Goal: Information Seeking & Learning: Learn about a topic

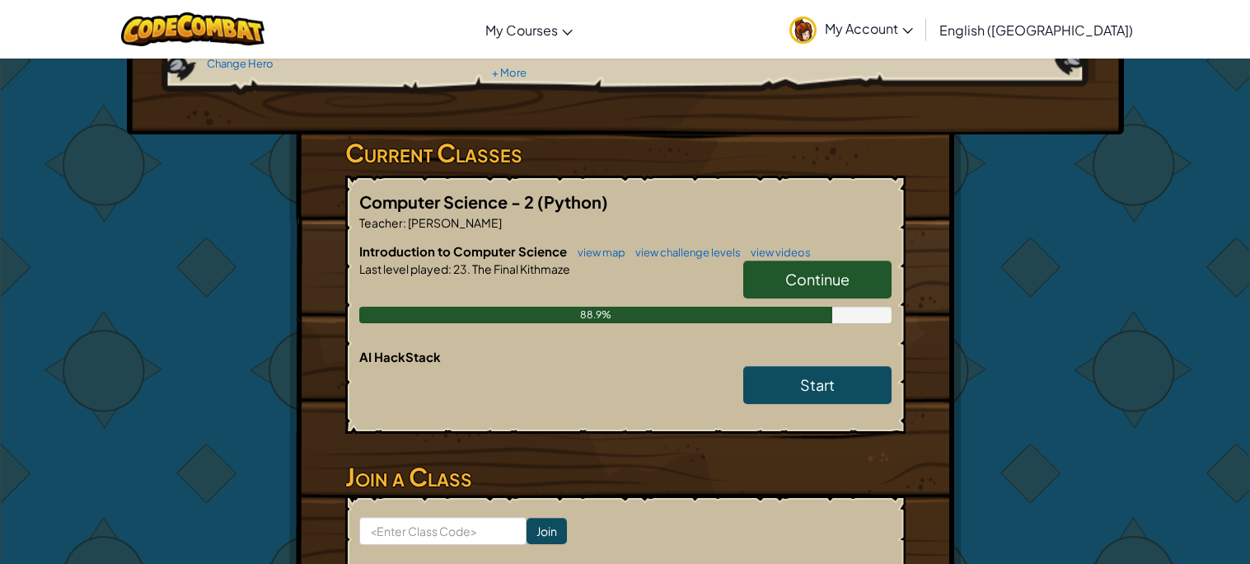
scroll to position [209, 0]
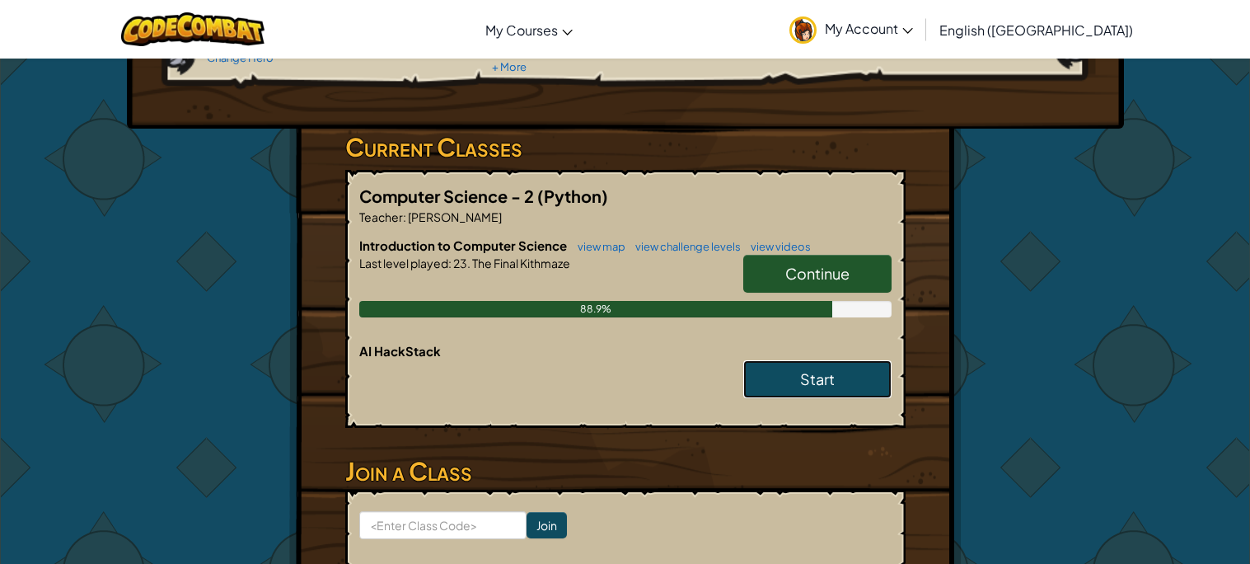
click at [794, 374] on link "Start" at bounding box center [817, 379] width 148 height 38
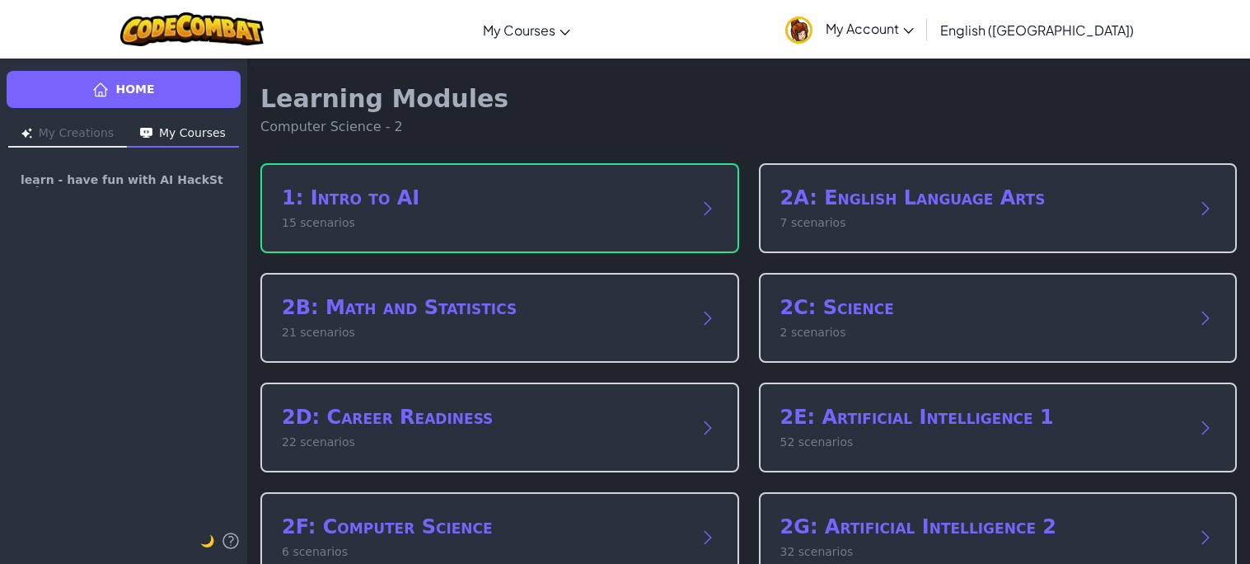
click at [695, 257] on div "1: Intro to AI 15 scenarios 2A: English Language Arts 7 scenarios 2B: Math and …" at bounding box center [748, 482] width 976 height 638
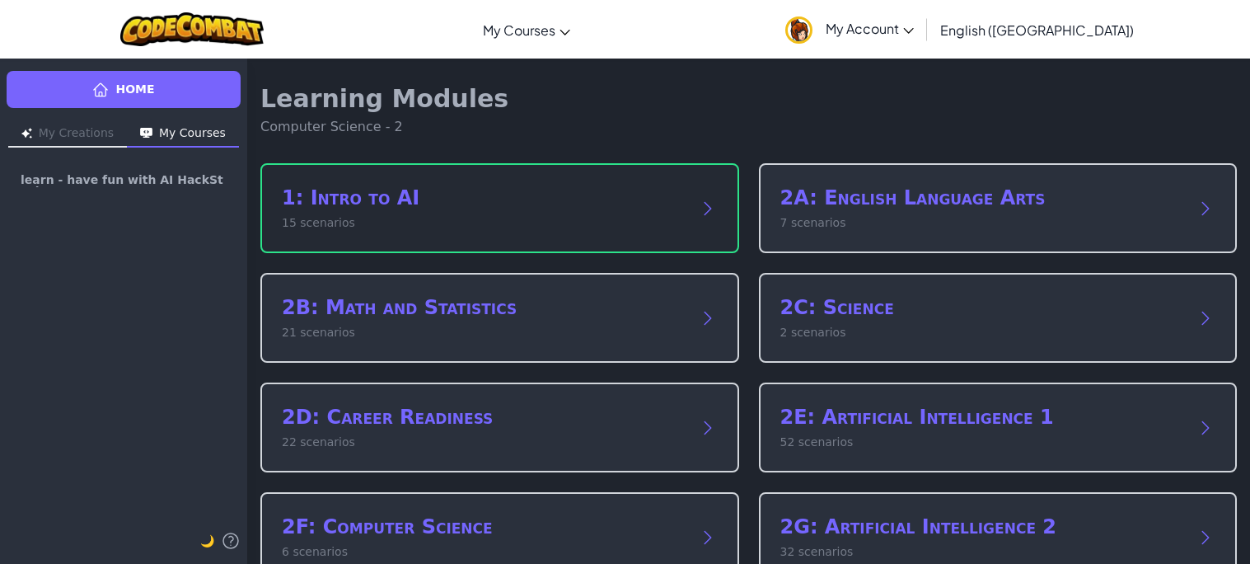
click at [698, 220] on div "1: Intro to AI 15 scenarios" at bounding box center [499, 208] width 479 height 90
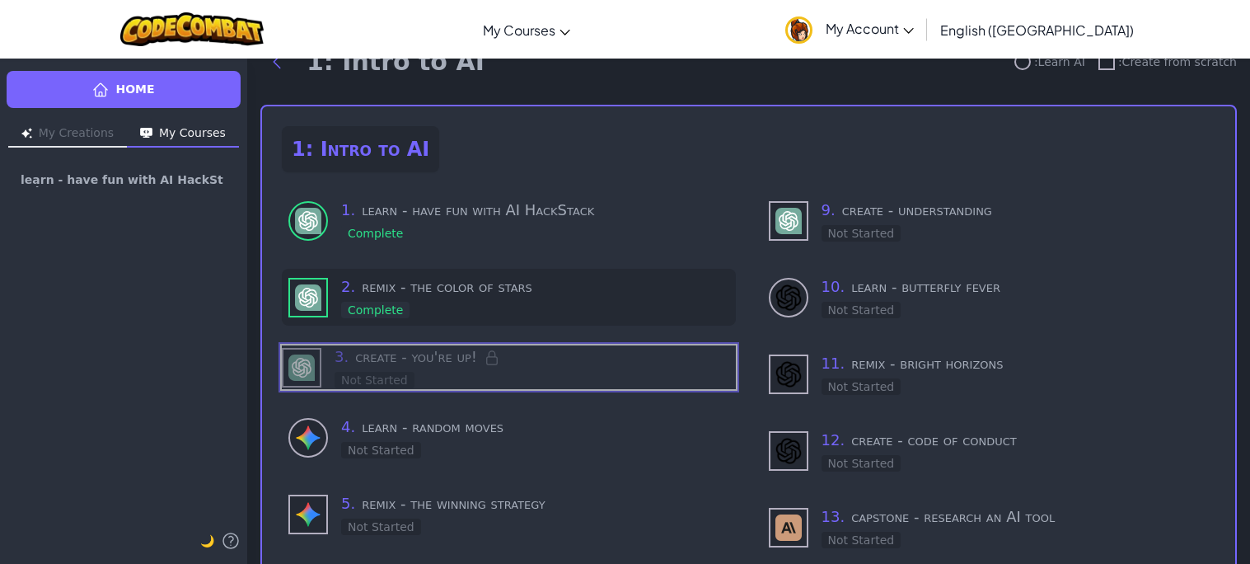
scroll to position [40, 0]
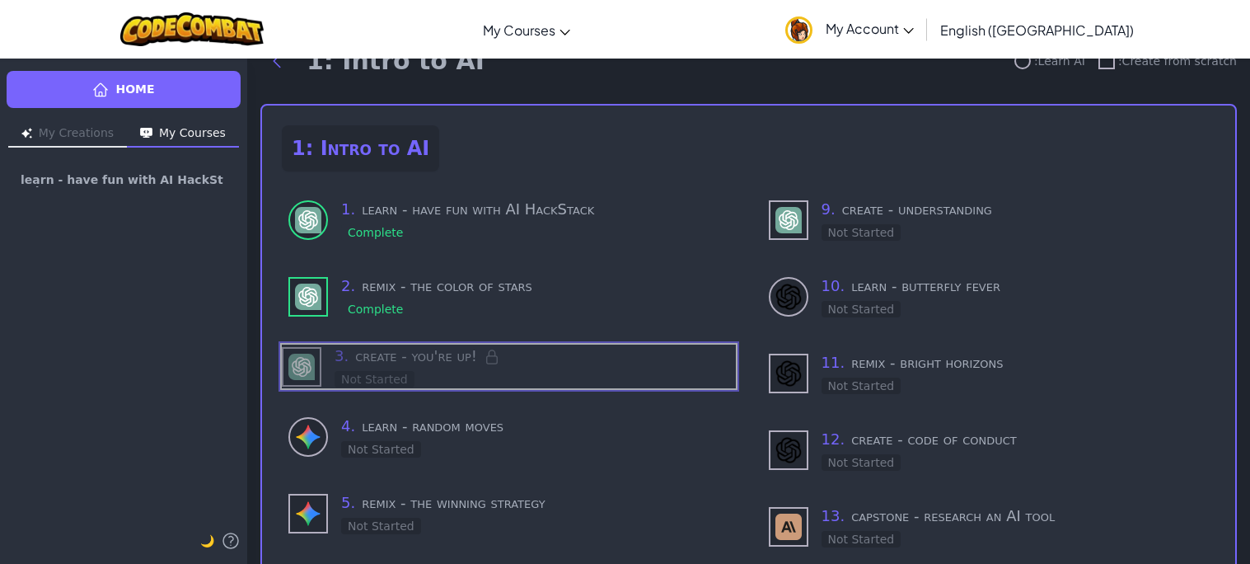
click at [573, 355] on h3 "3 . create - you're up!" at bounding box center [534, 355] width 401 height 23
click at [419, 361] on h3 "3 . create - you're up!" at bounding box center [534, 355] width 401 height 23
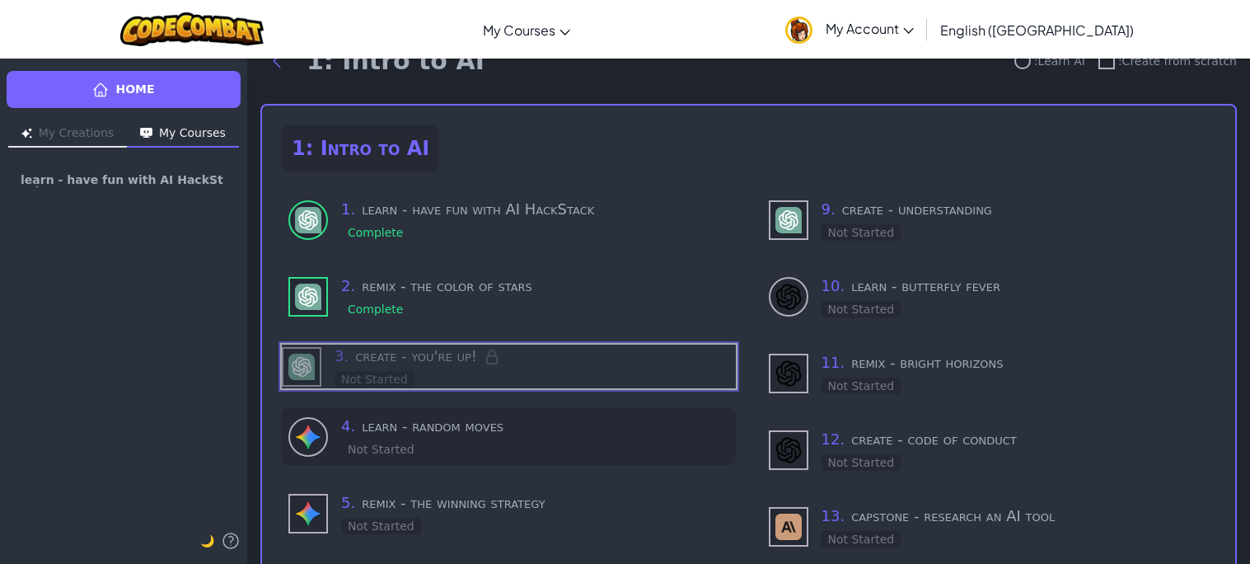
click at [389, 441] on div "Not Started" at bounding box center [381, 449] width 80 height 16
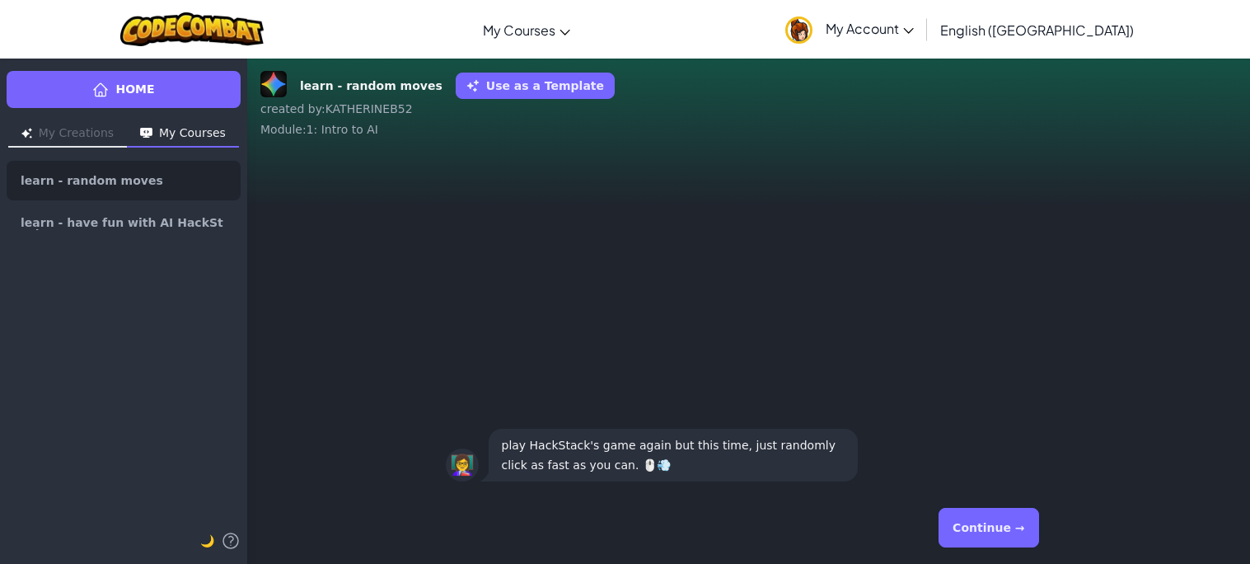
click at [1003, 534] on button "Continue →" at bounding box center [988, 528] width 100 height 40
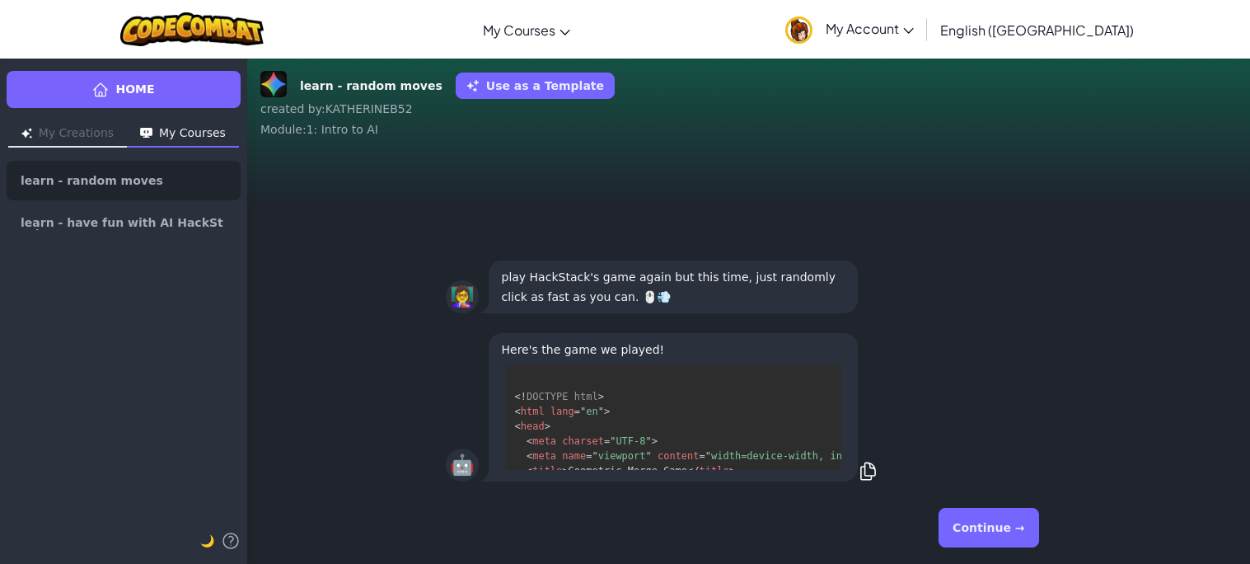
scroll to position [32, 0]
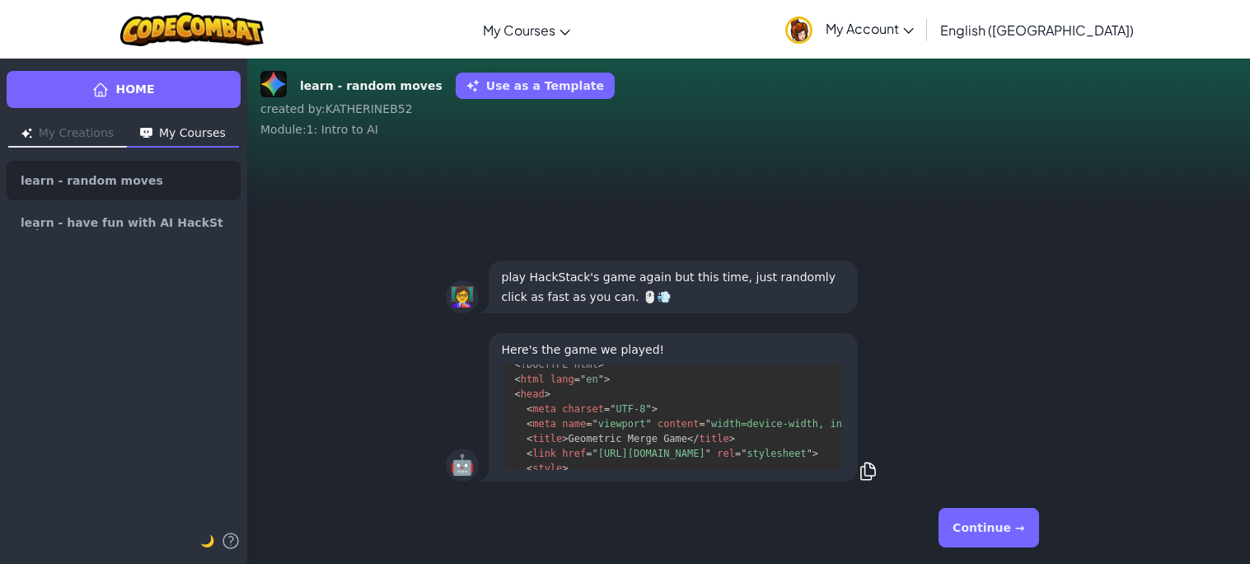
click at [1003, 534] on button "Continue →" at bounding box center [988, 528] width 100 height 40
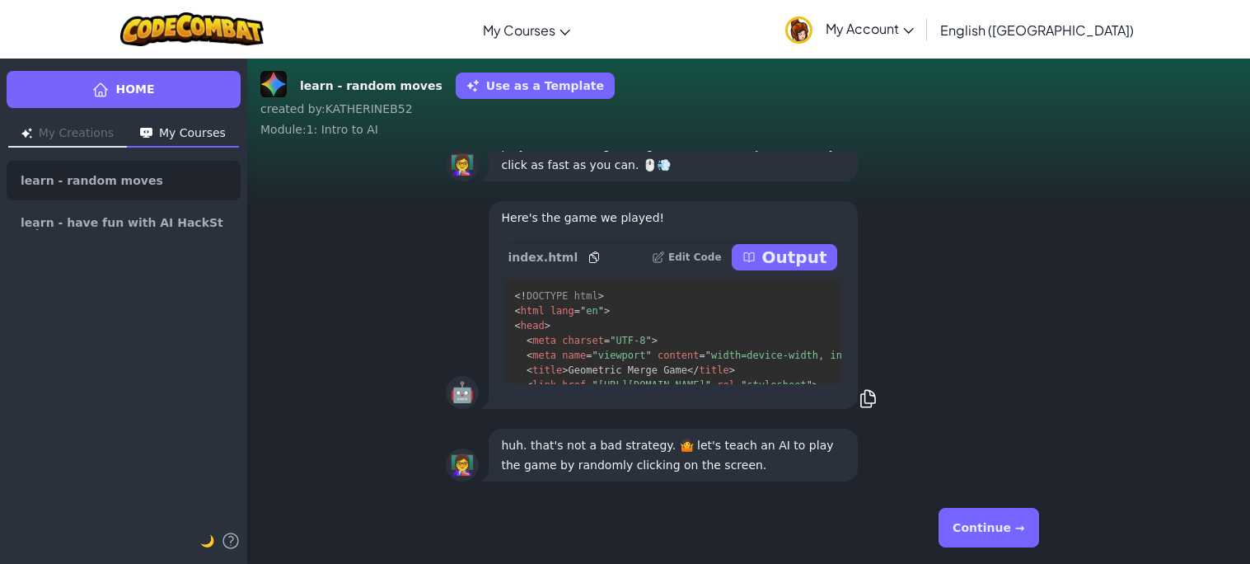
scroll to position [1, 0]
click at [799, 260] on p "Output" at bounding box center [794, 257] width 65 height 23
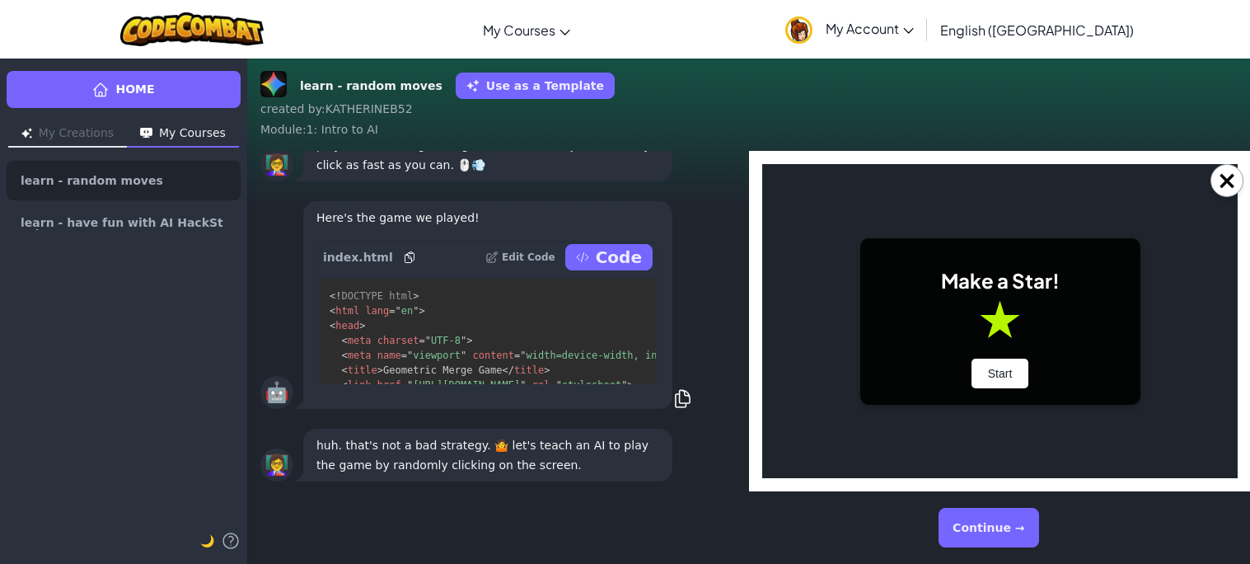
scroll to position [0, 0]
click at [978, 367] on button "Start" at bounding box center [1000, 373] width 58 height 30
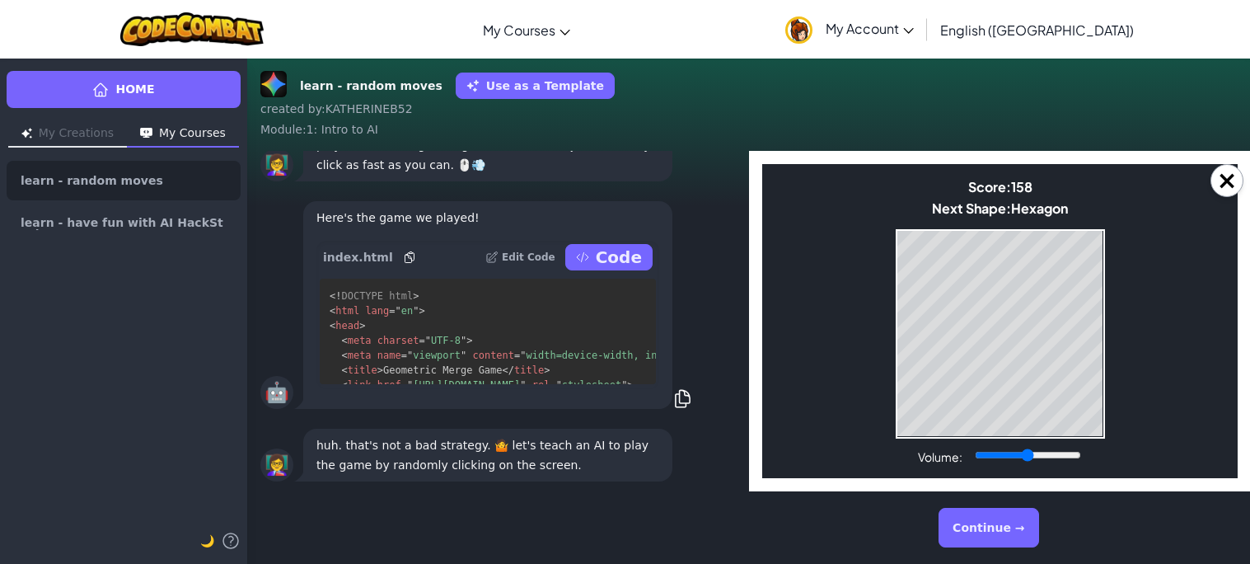
click at [816, 522] on div "Continue →" at bounding box center [749, 527] width 606 height 59
click at [1010, 526] on button "Continue →" at bounding box center [988, 528] width 100 height 40
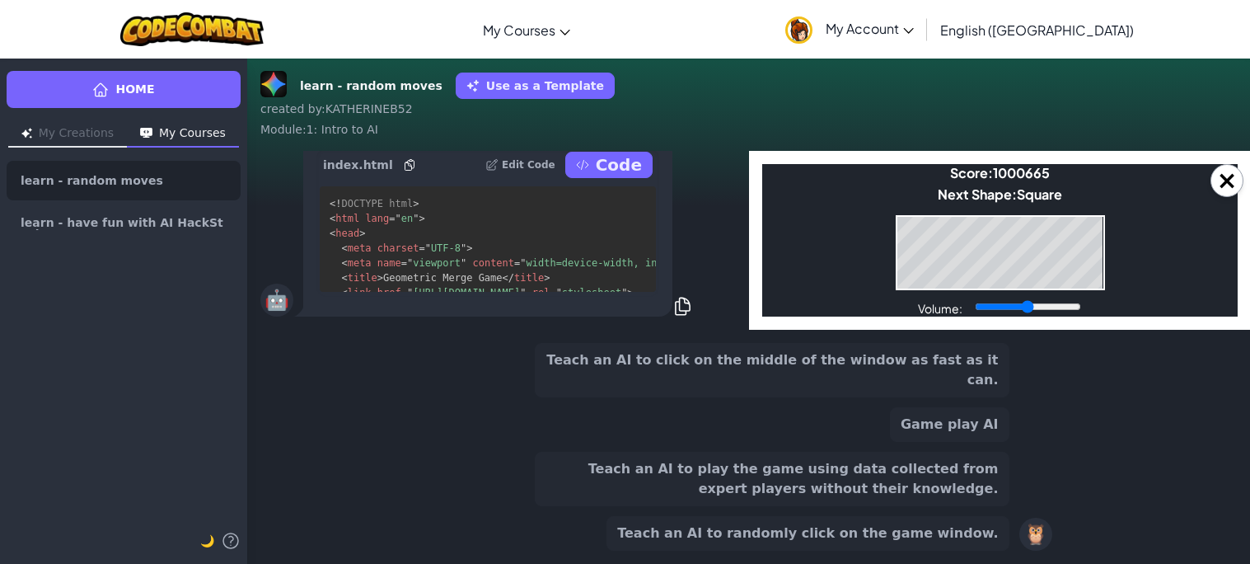
scroll to position [-141, 0]
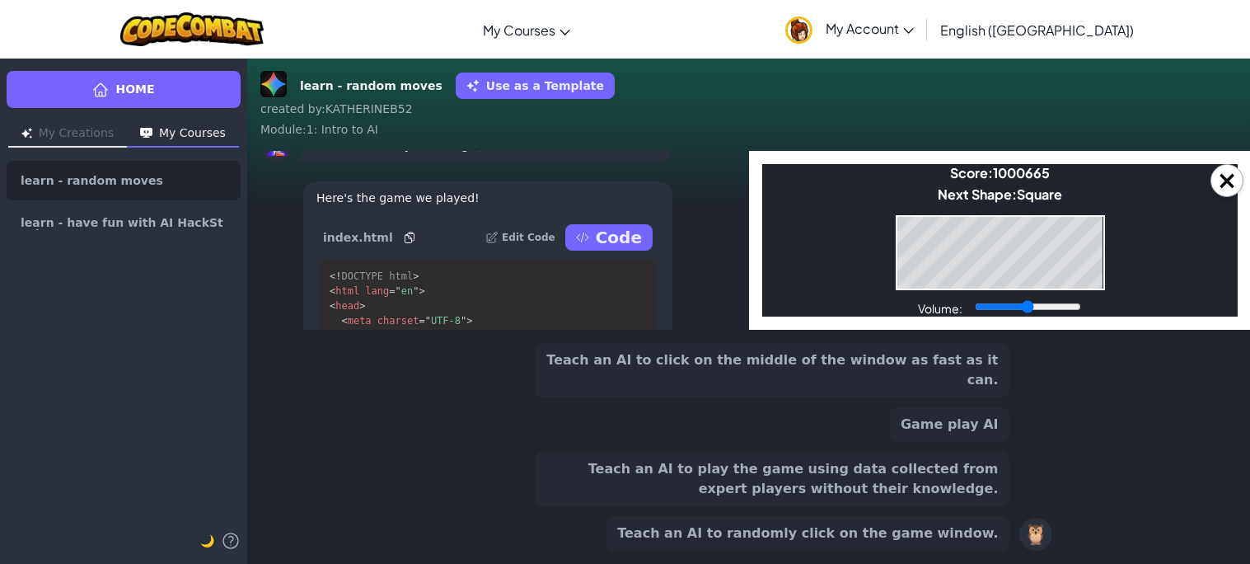
click at [950, 536] on button "Teach an AI to randomly click on the game window." at bounding box center [807, 533] width 402 height 35
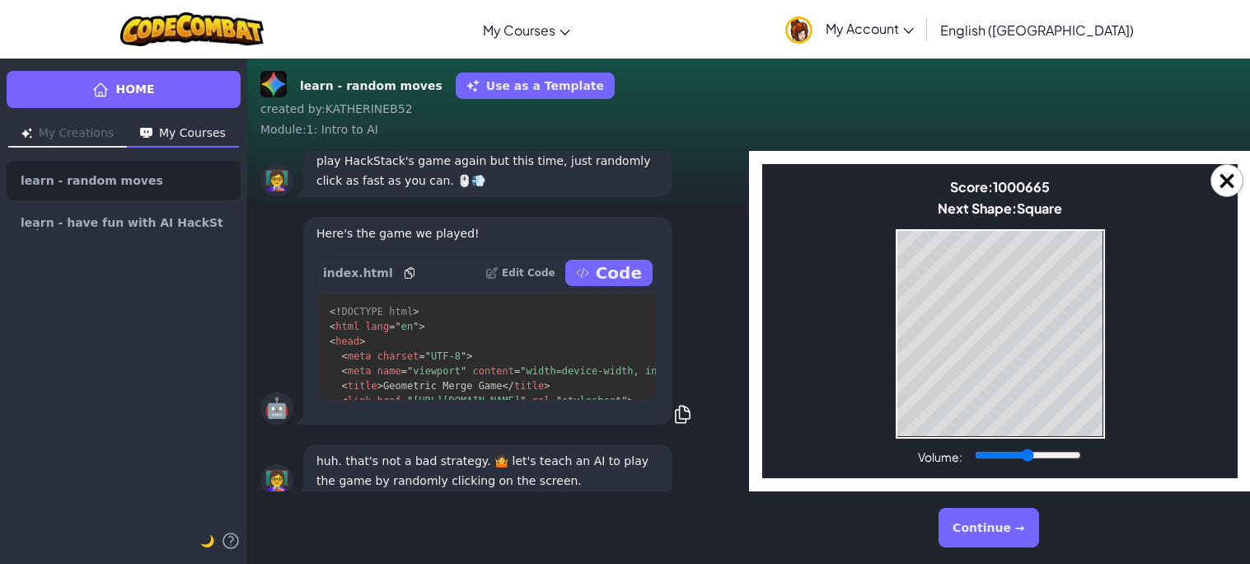
scroll to position [0, 0]
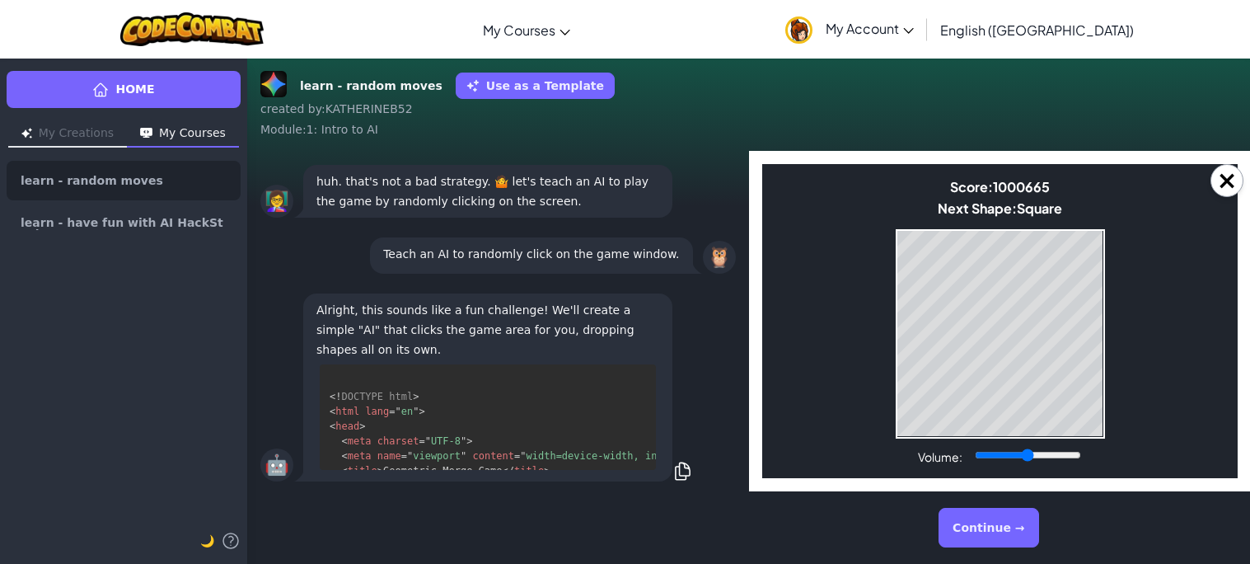
click at [989, 521] on button "Continue →" at bounding box center [988, 528] width 100 height 40
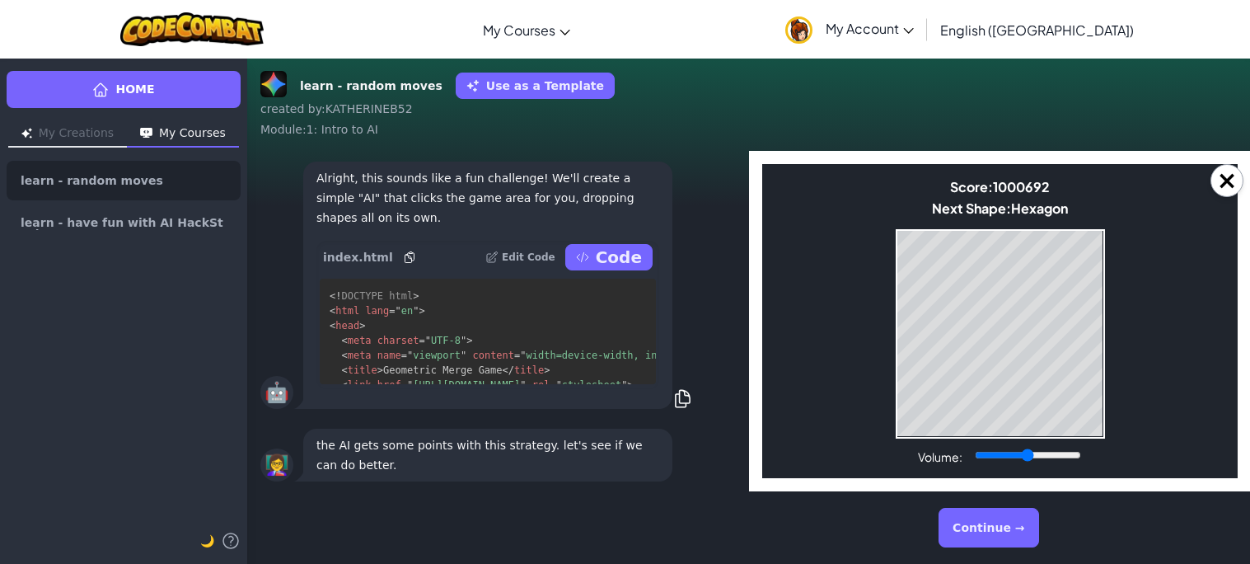
click at [633, 269] on button "Code" at bounding box center [608, 257] width 87 height 26
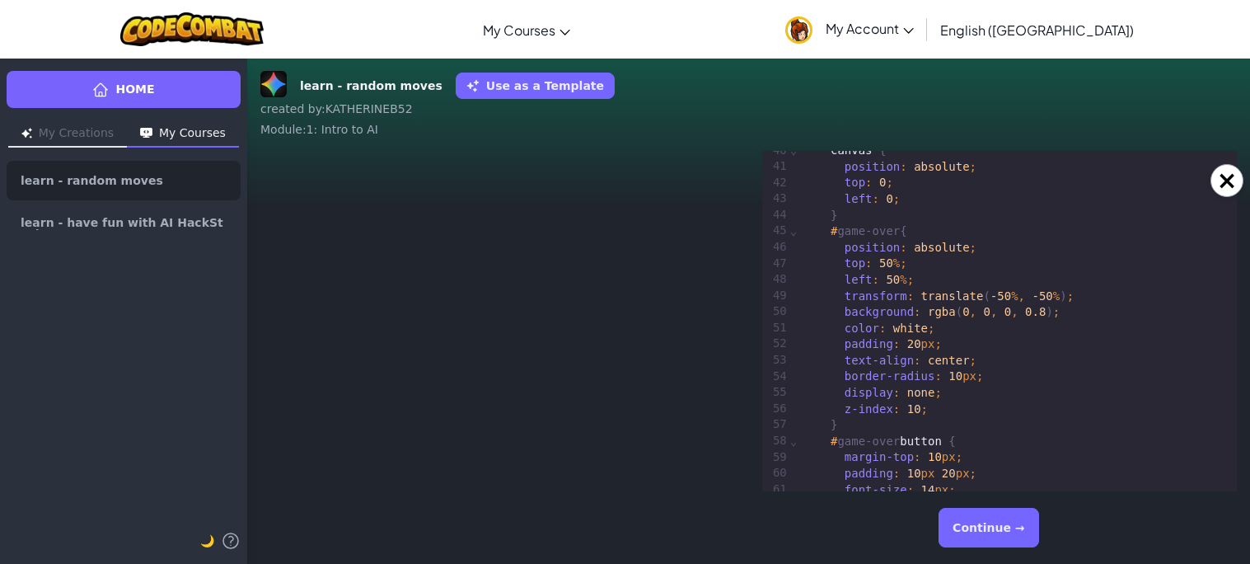
scroll to position [657, 0]
click at [919, 328] on span "white" at bounding box center [910, 325] width 35 height 13
click at [991, 530] on button "Continue →" at bounding box center [988, 528] width 100 height 40
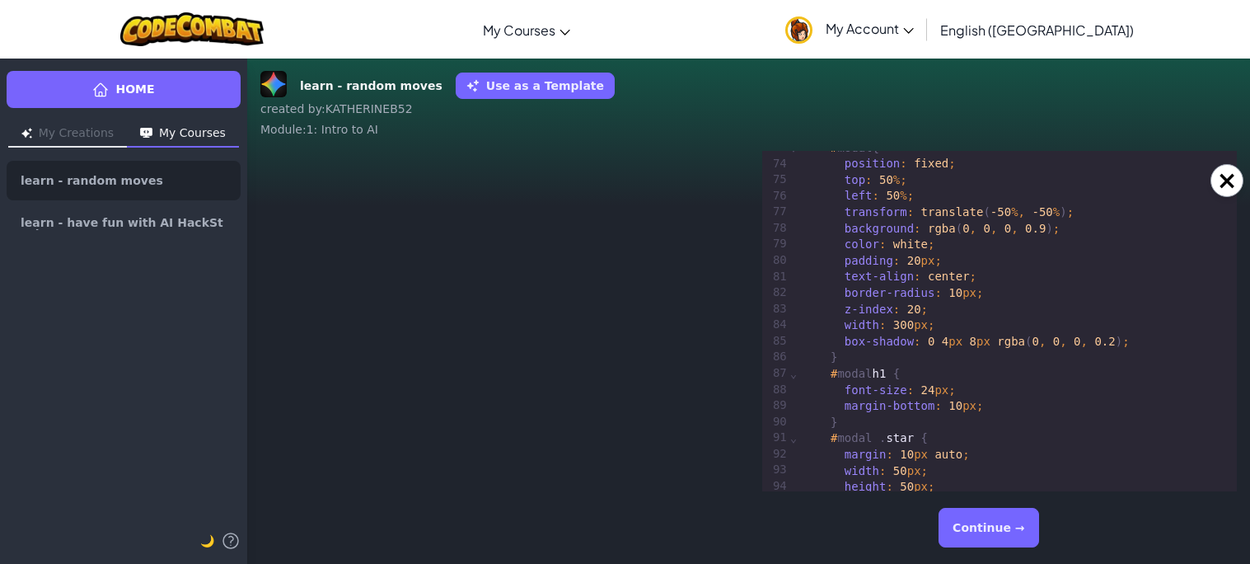
scroll to position [1189, 0]
click at [928, 391] on span "24" at bounding box center [928, 390] width 14 height 13
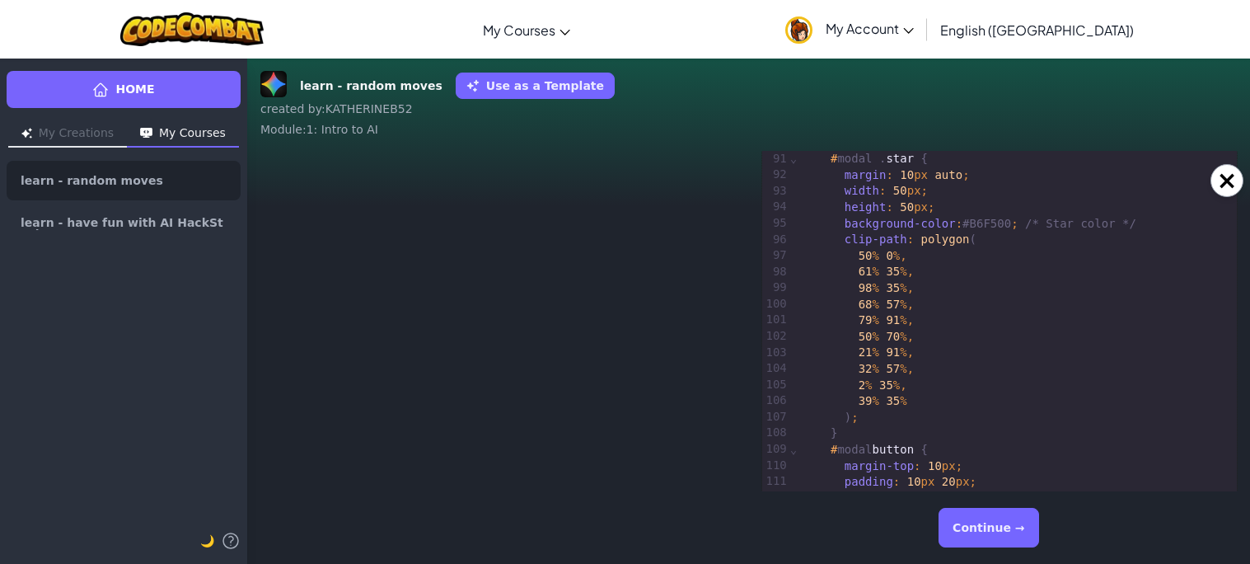
scroll to position [1530, 0]
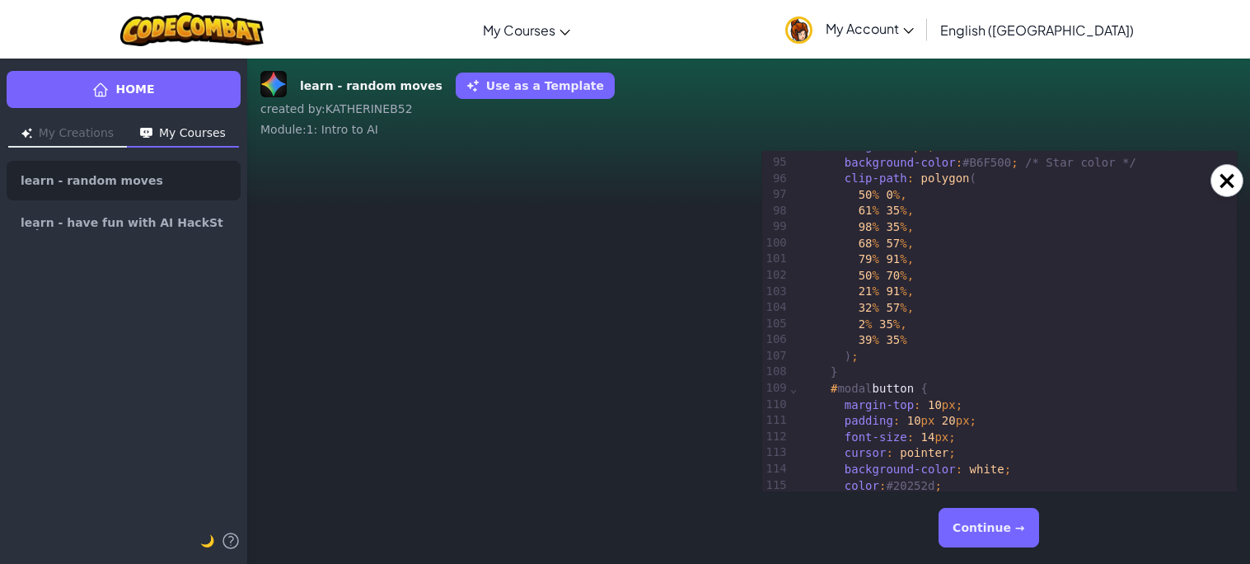
click at [970, 521] on button "Continue →" at bounding box center [988, 528] width 100 height 40
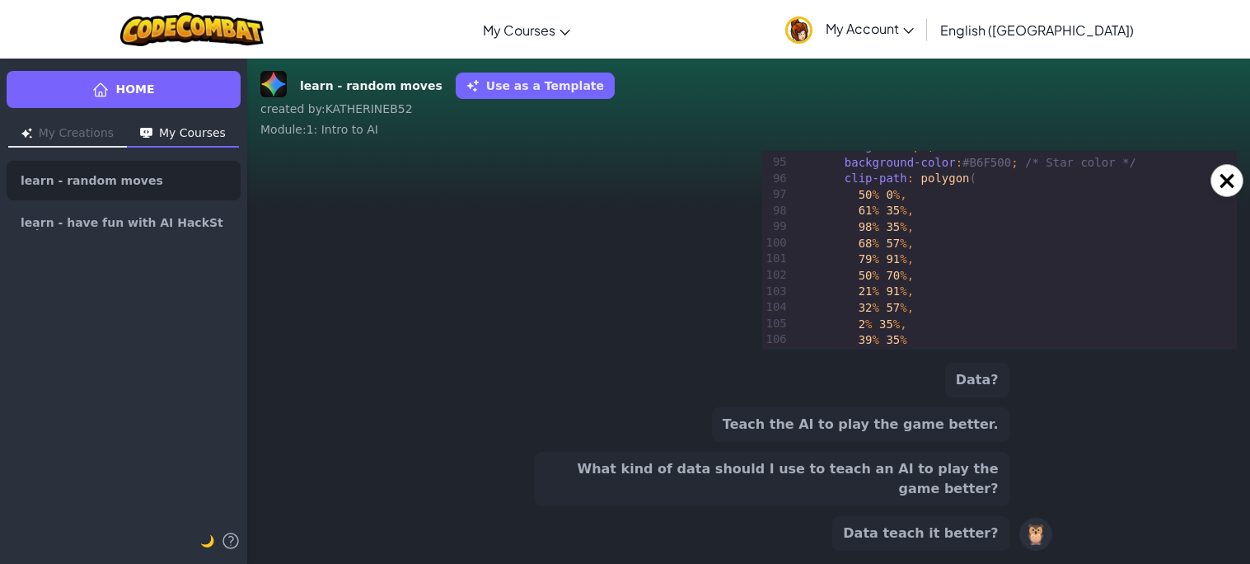
scroll to position [0, 0]
click at [887, 496] on button "What kind of data should I use to teach an AI to play the game better?" at bounding box center [772, 478] width 475 height 54
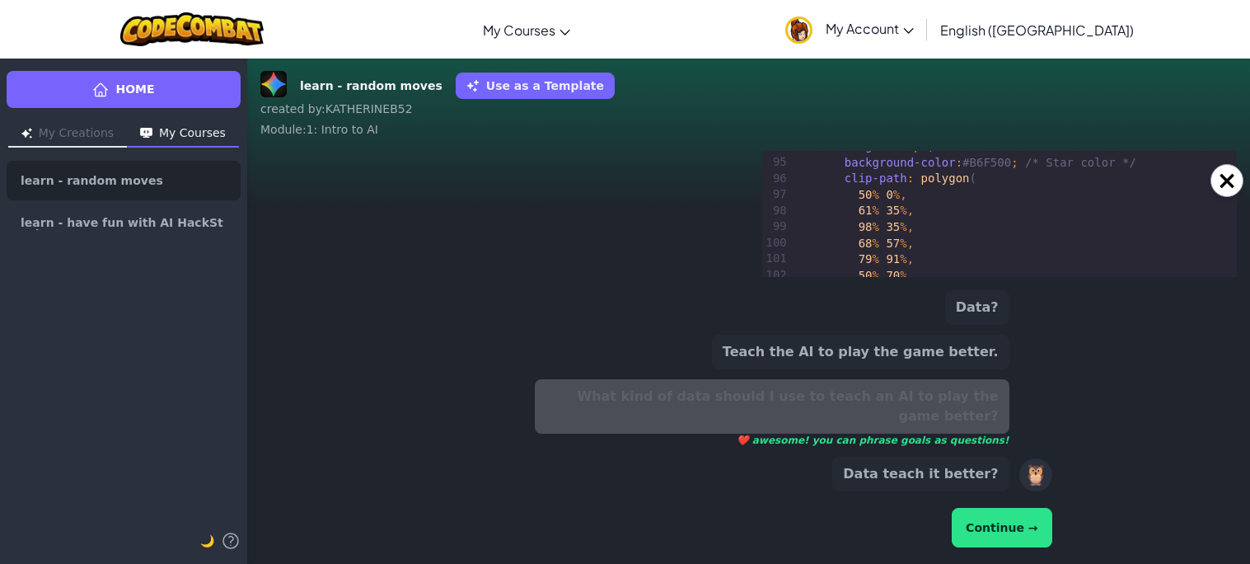
click at [994, 528] on button "Continue →" at bounding box center [1002, 528] width 100 height 40
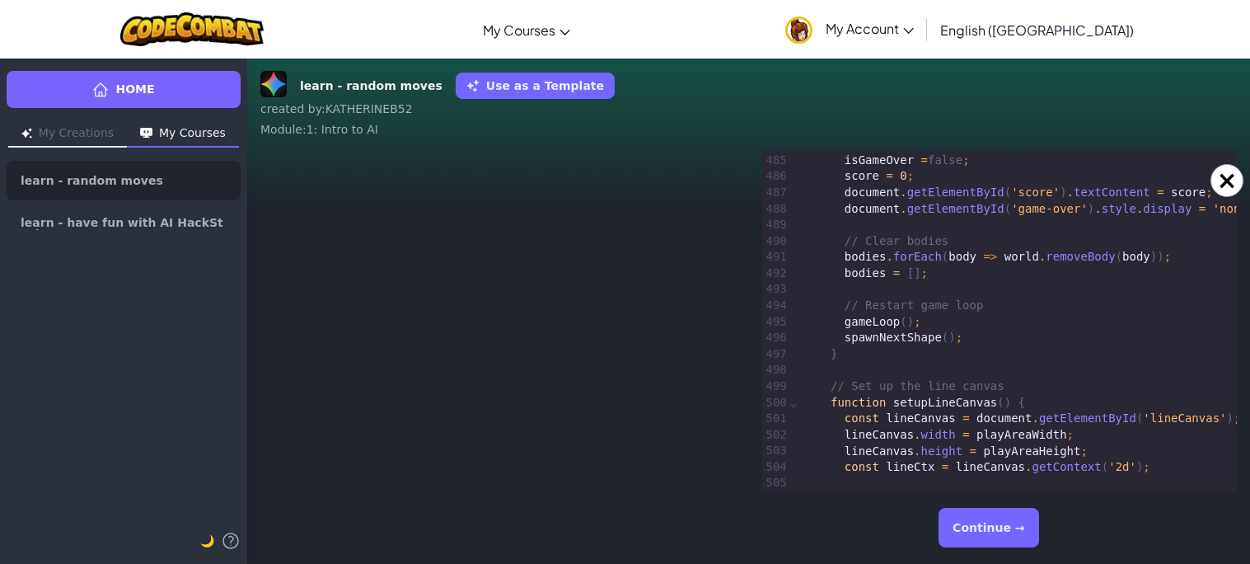
scroll to position [7819, 0]
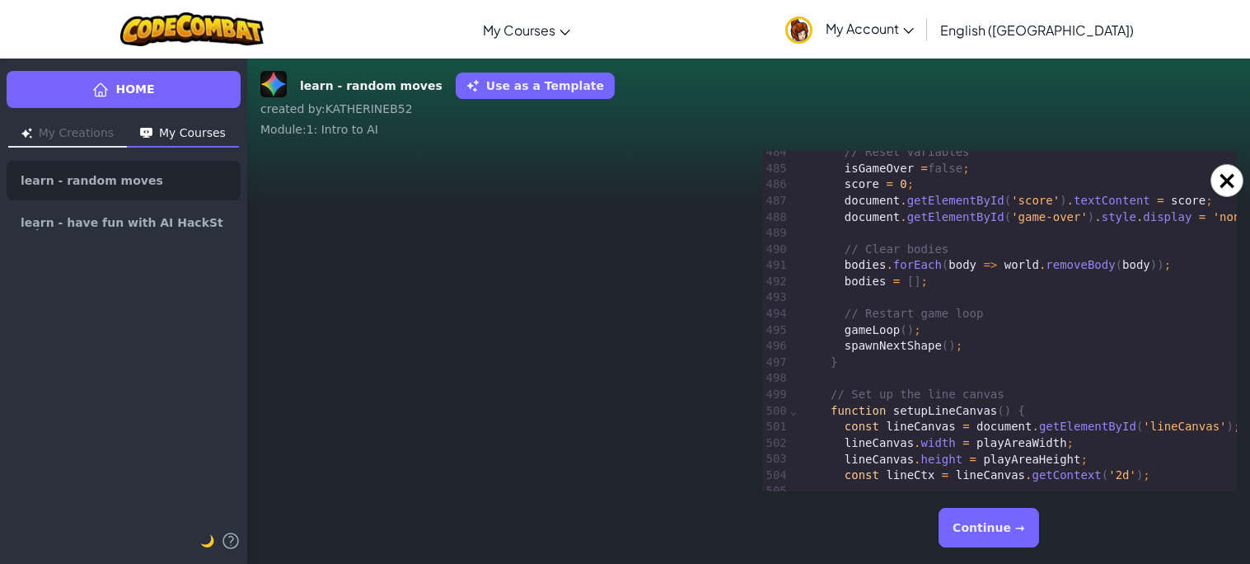
click at [989, 526] on button "Continue →" at bounding box center [988, 528] width 100 height 40
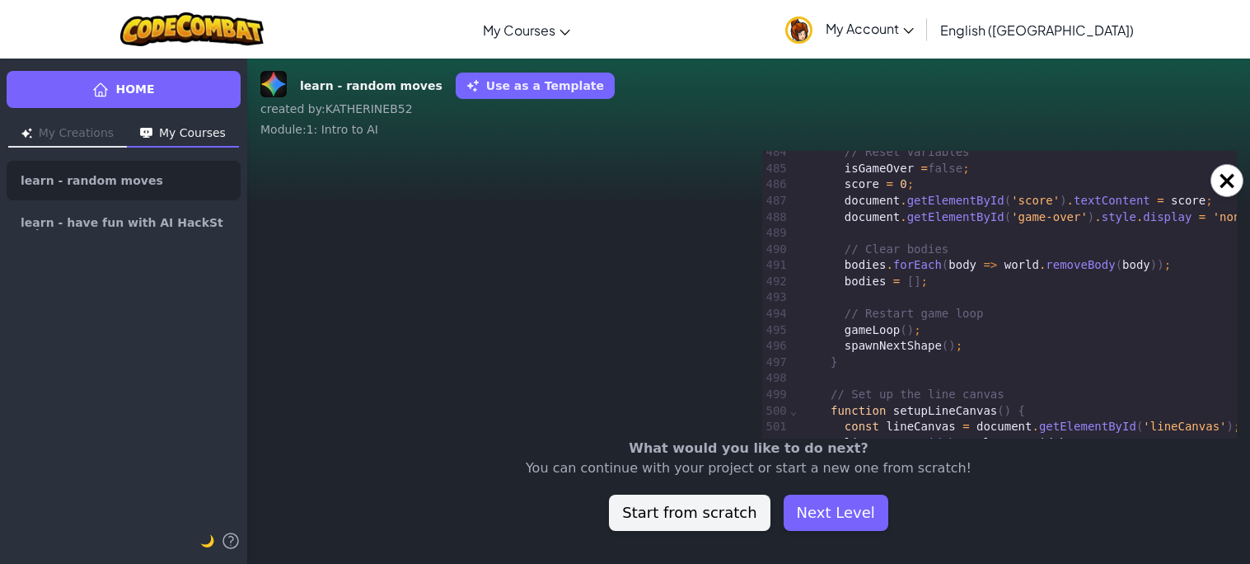
scroll to position [1, 0]
click at [862, 510] on button "Next Level" at bounding box center [836, 512] width 105 height 36
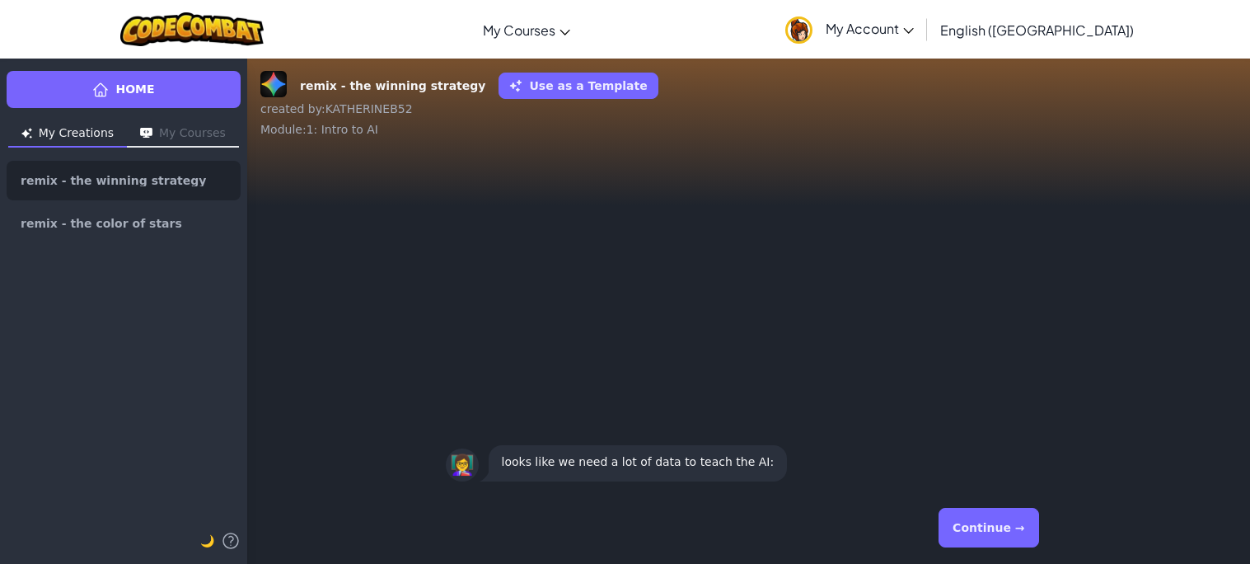
click at [943, 530] on div "Continue →" at bounding box center [749, 527] width 606 height 59
click at [963, 533] on button "Continue →" at bounding box center [988, 528] width 100 height 40
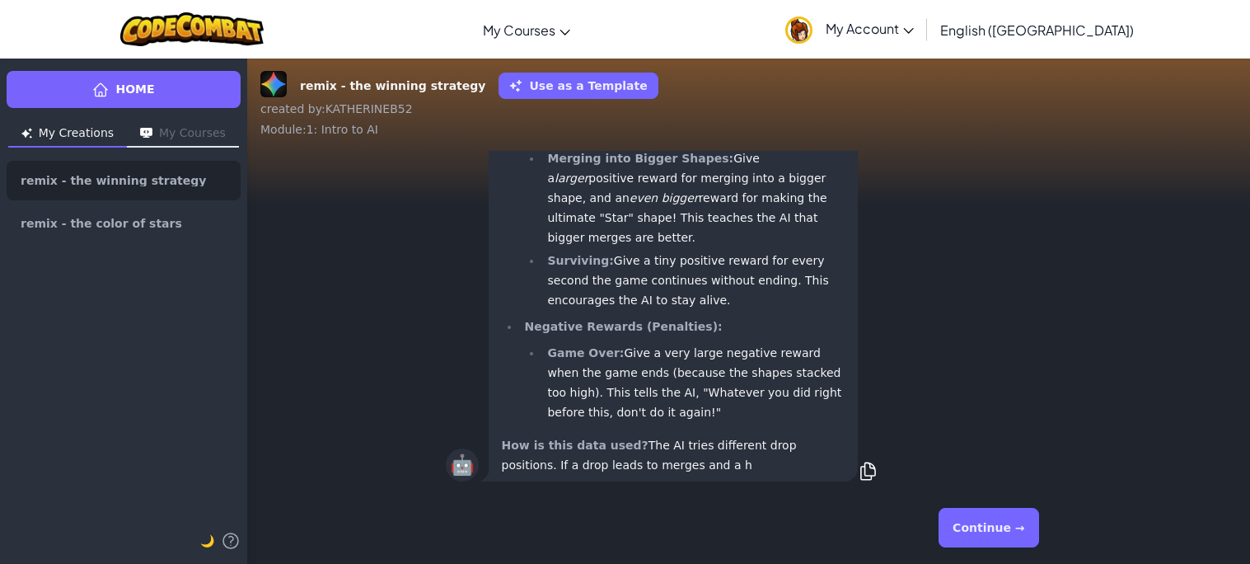
click at [963, 533] on button "Continue →" at bounding box center [988, 528] width 100 height 40
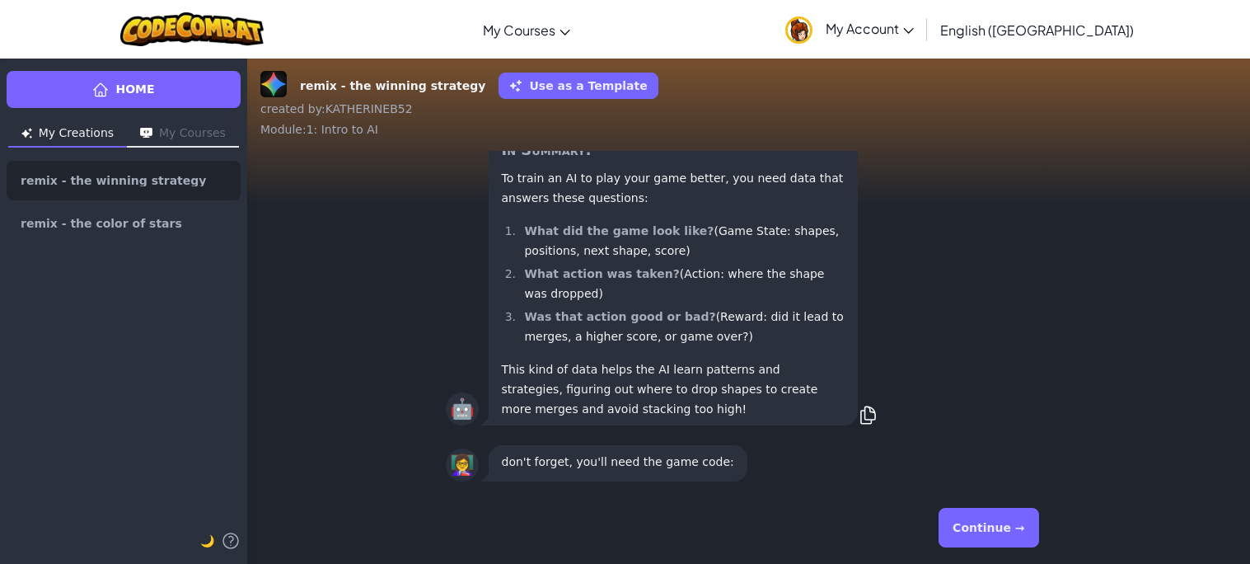
scroll to position [1, 0]
click at [963, 533] on button "Continue →" at bounding box center [988, 528] width 100 height 40
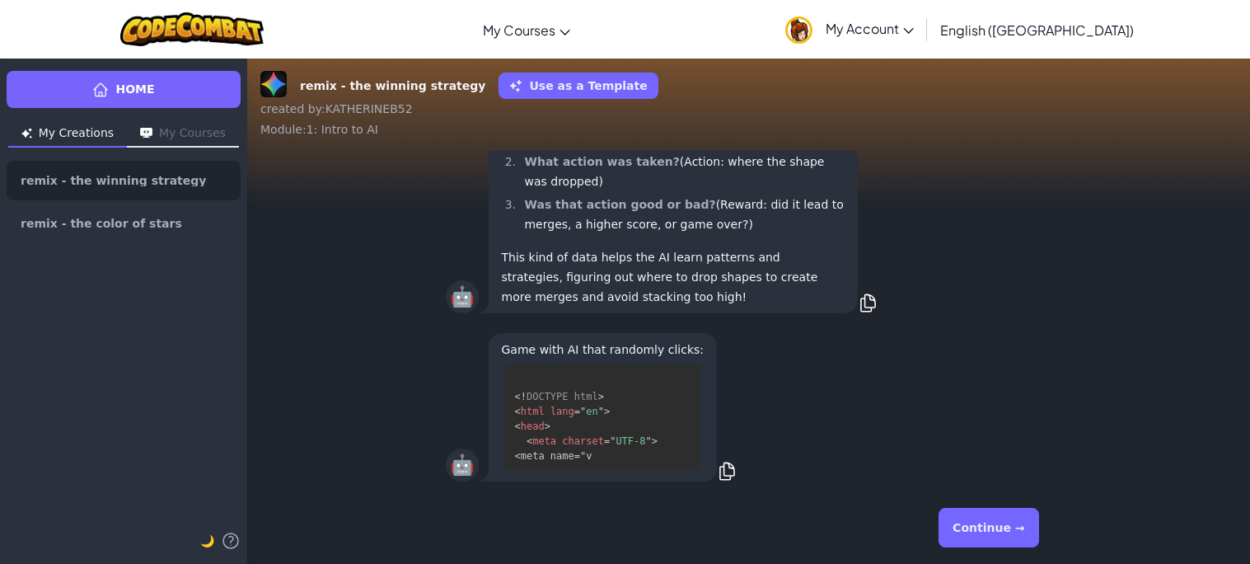
scroll to position [3, 0]
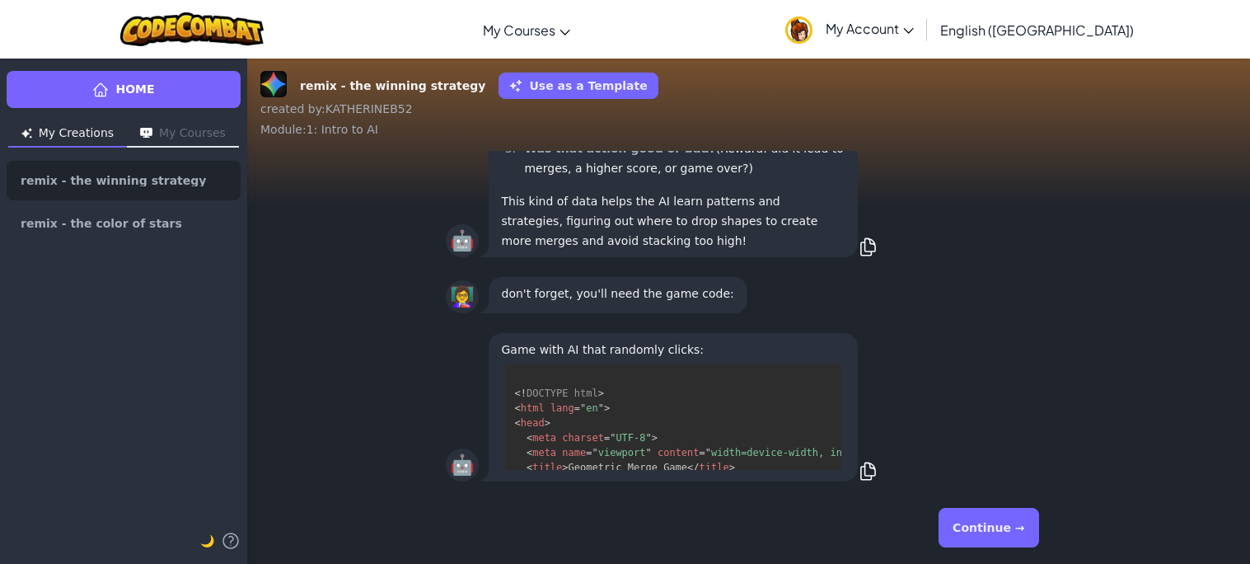
click at [963, 533] on button "Continue →" at bounding box center [988, 528] width 100 height 40
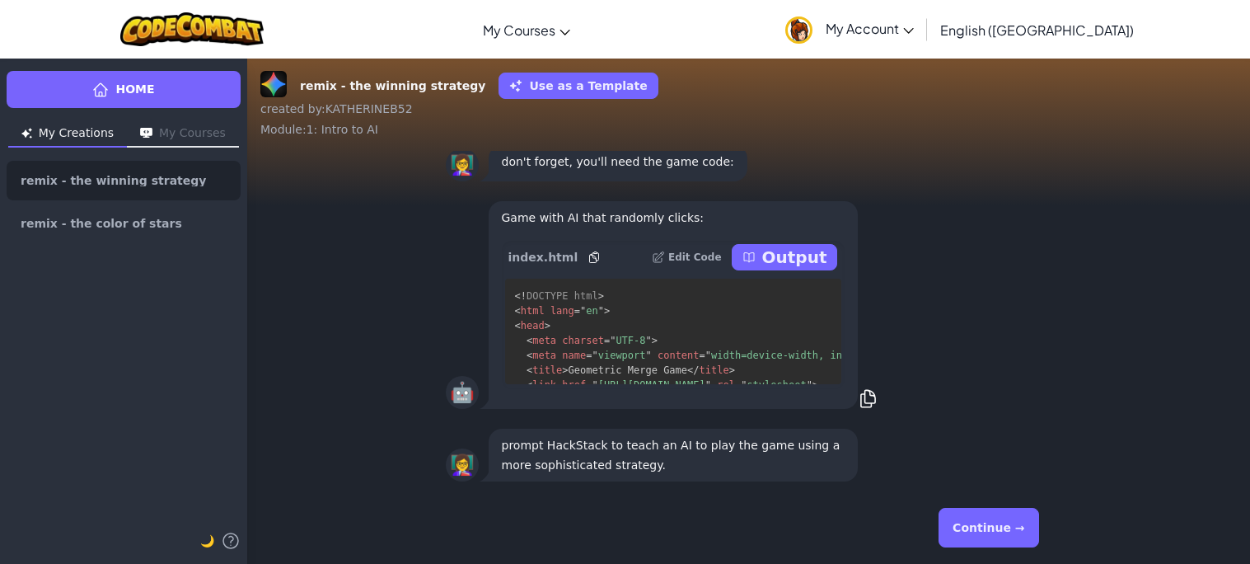
click at [786, 264] on p "Output" at bounding box center [794, 257] width 65 height 23
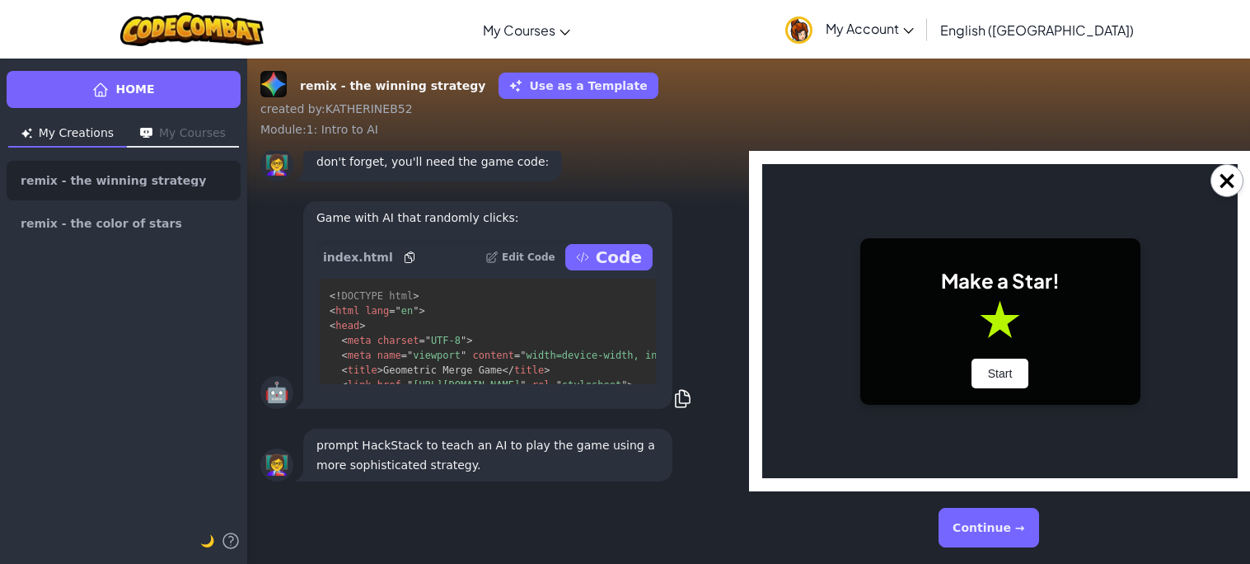
scroll to position [0, 0]
click at [979, 366] on button "Start" at bounding box center [1000, 373] width 58 height 30
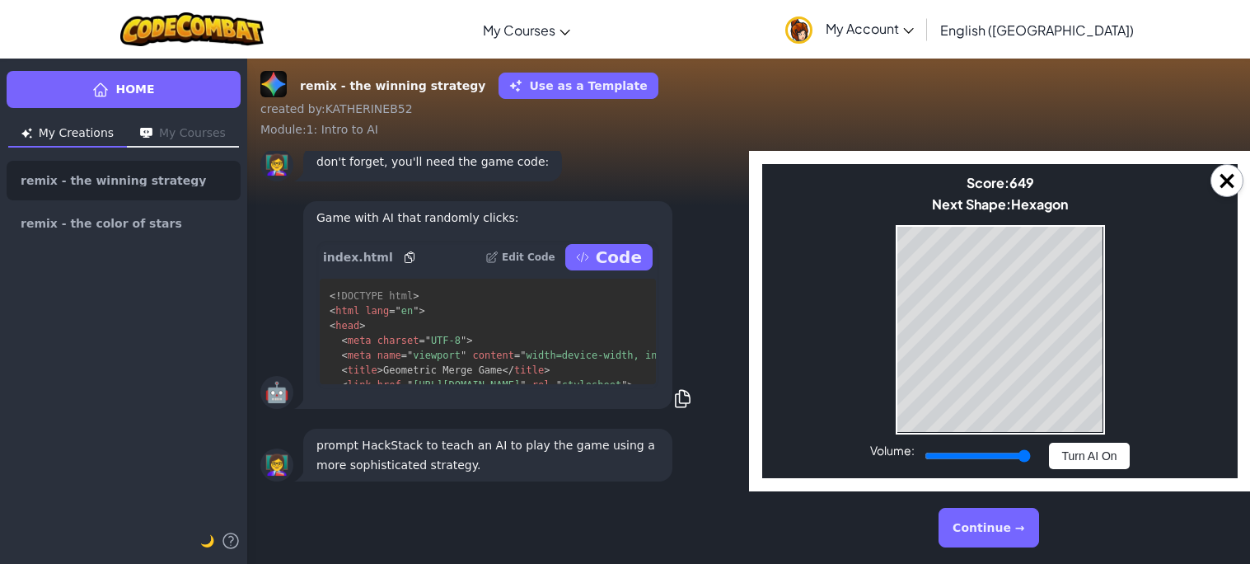
drag, startPoint x: 979, startPoint y: 456, endPoint x: 1045, endPoint y: 455, distance: 65.9
type input "1"
click at [1030, 455] on input "Volume:" at bounding box center [977, 455] width 106 height 23
click at [1074, 453] on button "Turn AI On" at bounding box center [1088, 455] width 80 height 26
click at [1068, 456] on button "Turn AI Off" at bounding box center [1089, 455] width 80 height 26
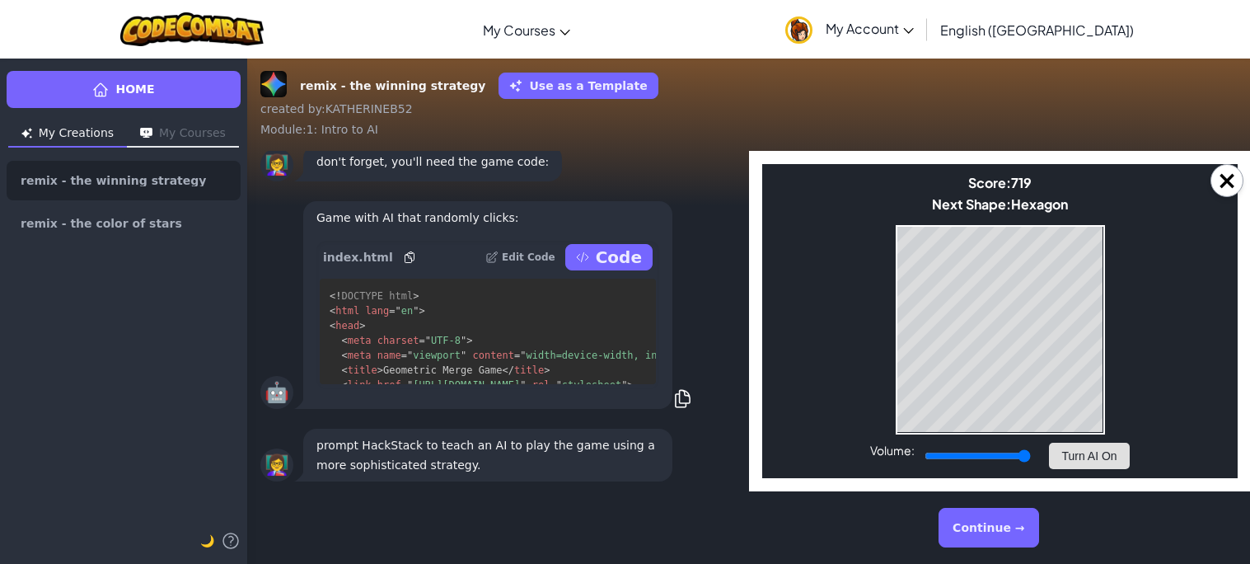
click at [1082, 457] on button "Turn AI On" at bounding box center [1088, 455] width 80 height 26
click at [1064, 442] on button "Turn AI Off" at bounding box center [1089, 455] width 80 height 26
click at [1074, 449] on button "Turn AI On" at bounding box center [1088, 455] width 80 height 26
click at [964, 516] on button "Continue →" at bounding box center [988, 528] width 100 height 40
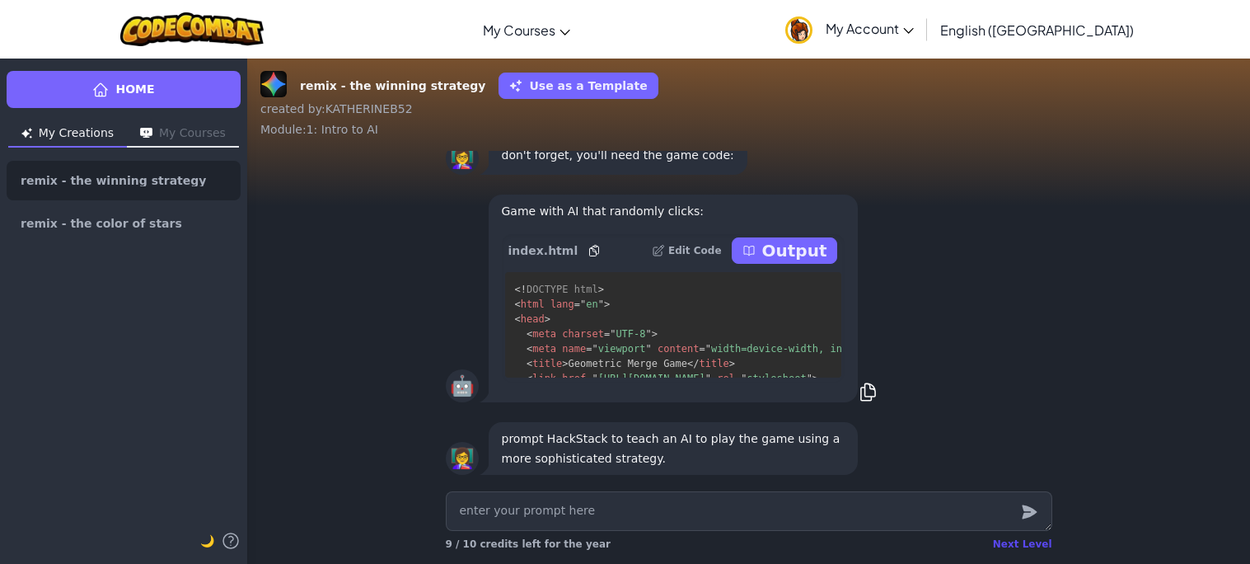
click at [1014, 548] on div "Next Level" at bounding box center [1022, 543] width 59 height 13
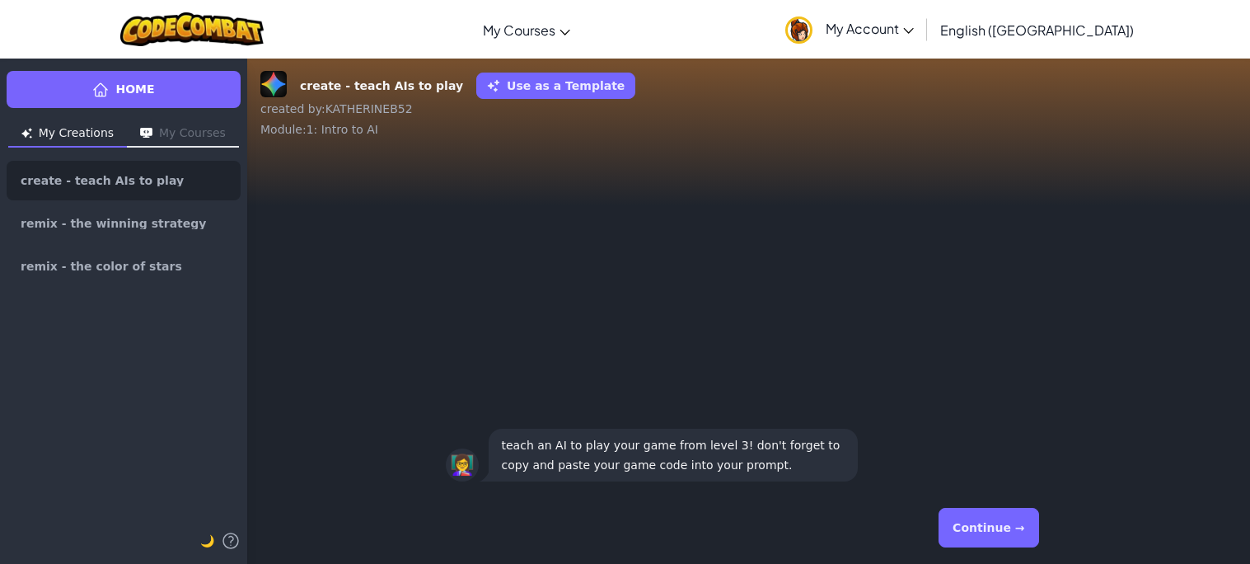
click at [1003, 535] on button "Continue →" at bounding box center [988, 528] width 100 height 40
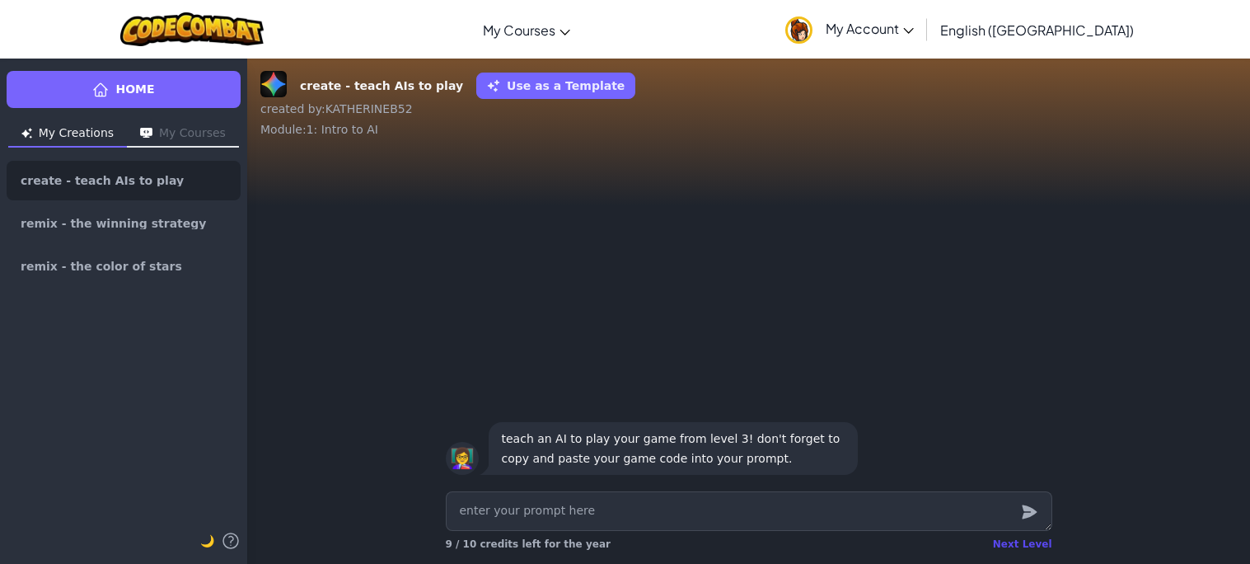
click at [1024, 537] on div "Next Level" at bounding box center [1022, 543] width 59 height 13
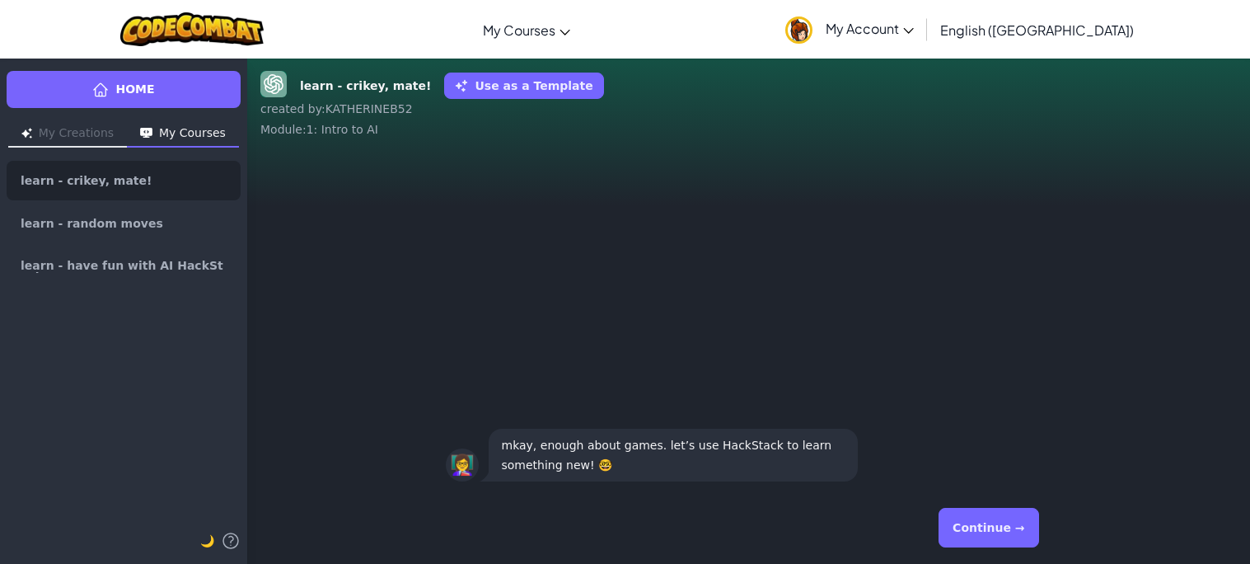
click at [1024, 537] on button "Continue →" at bounding box center [988, 528] width 100 height 40
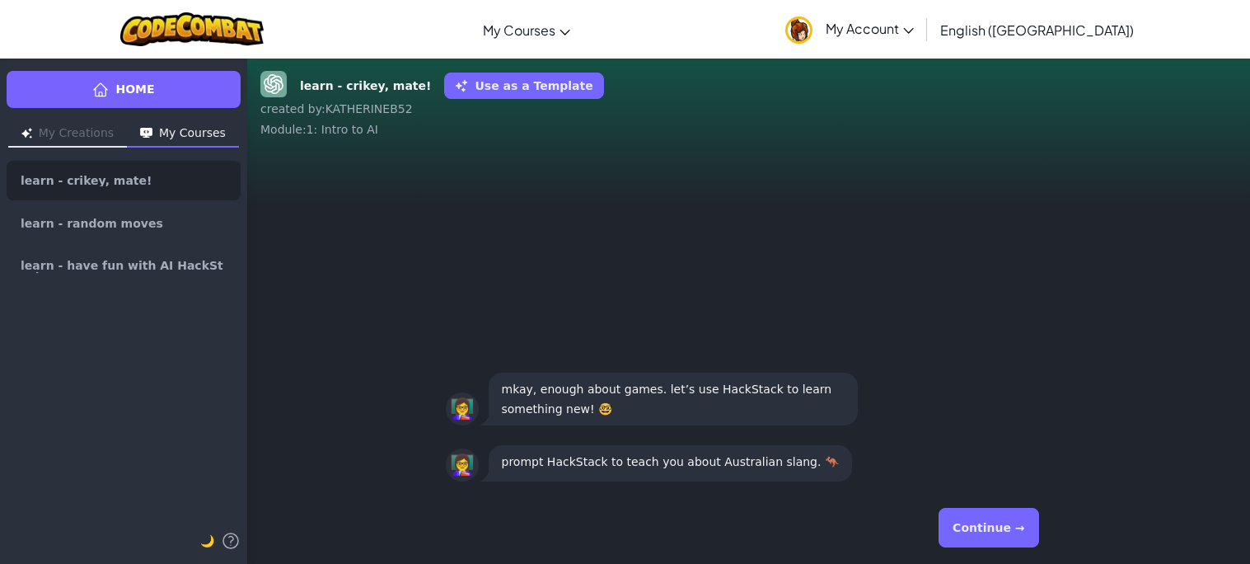
click at [958, 510] on button "Continue →" at bounding box center [988, 528] width 100 height 40
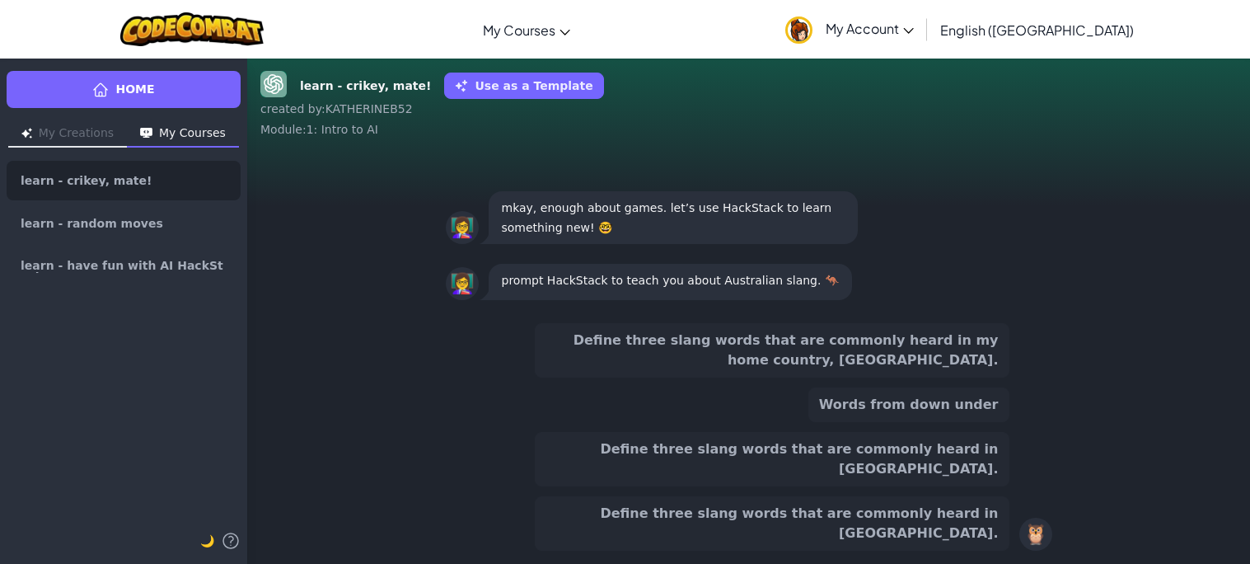
click at [854, 486] on button "Define three slang words that are commonly heard in [GEOGRAPHIC_DATA]." at bounding box center [772, 459] width 475 height 54
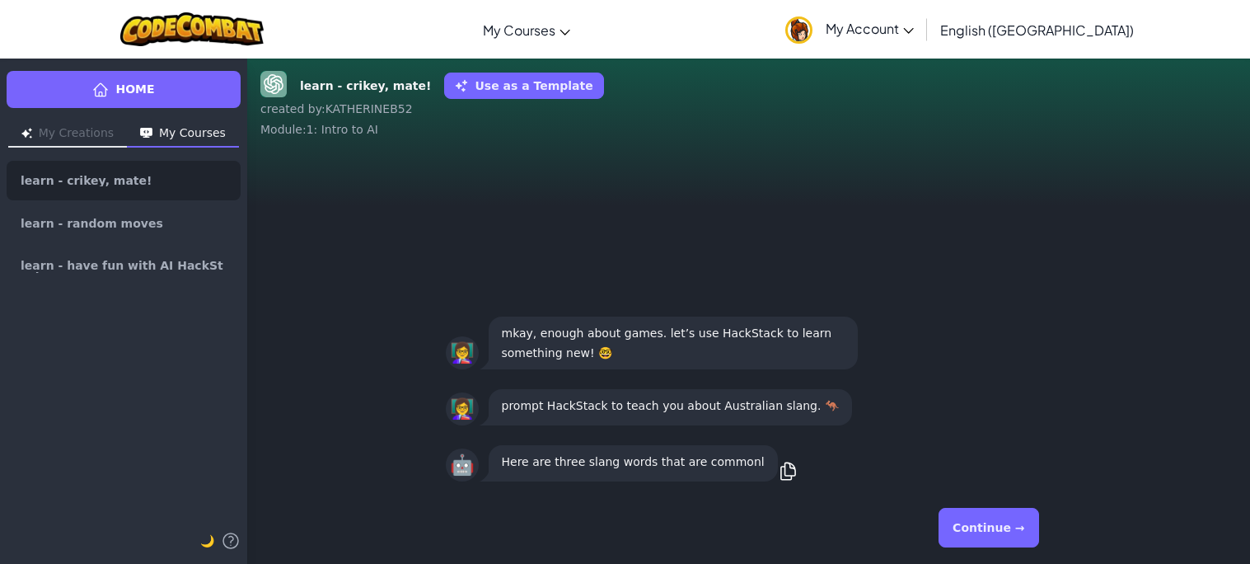
click at [1008, 525] on button "Continue →" at bounding box center [988, 528] width 100 height 40
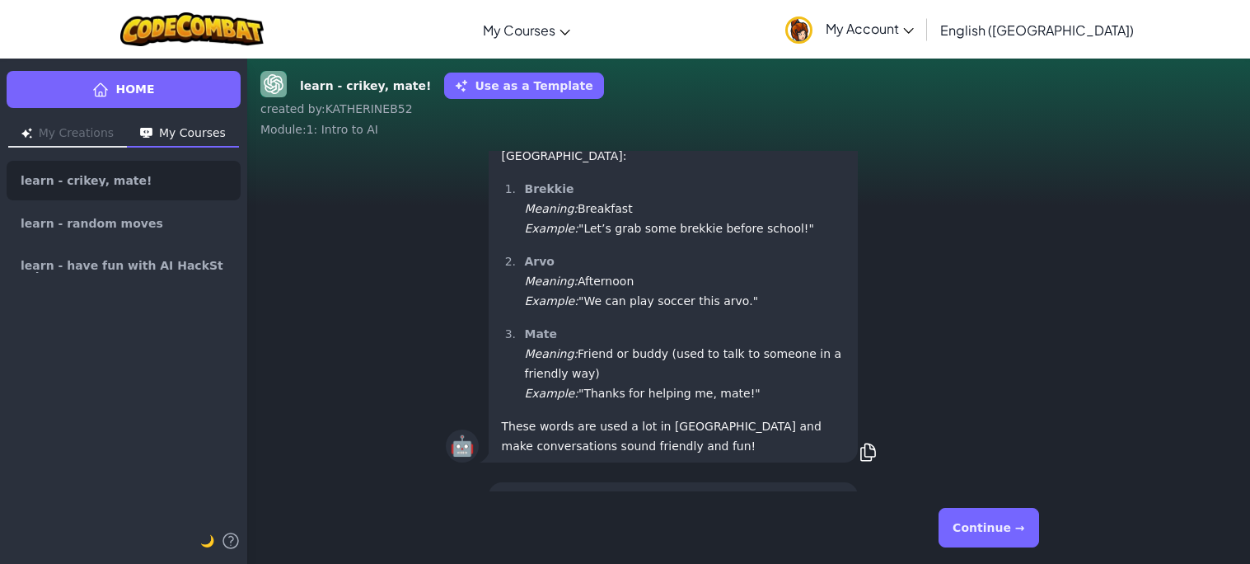
click at [985, 517] on button "Continue →" at bounding box center [988, 528] width 100 height 40
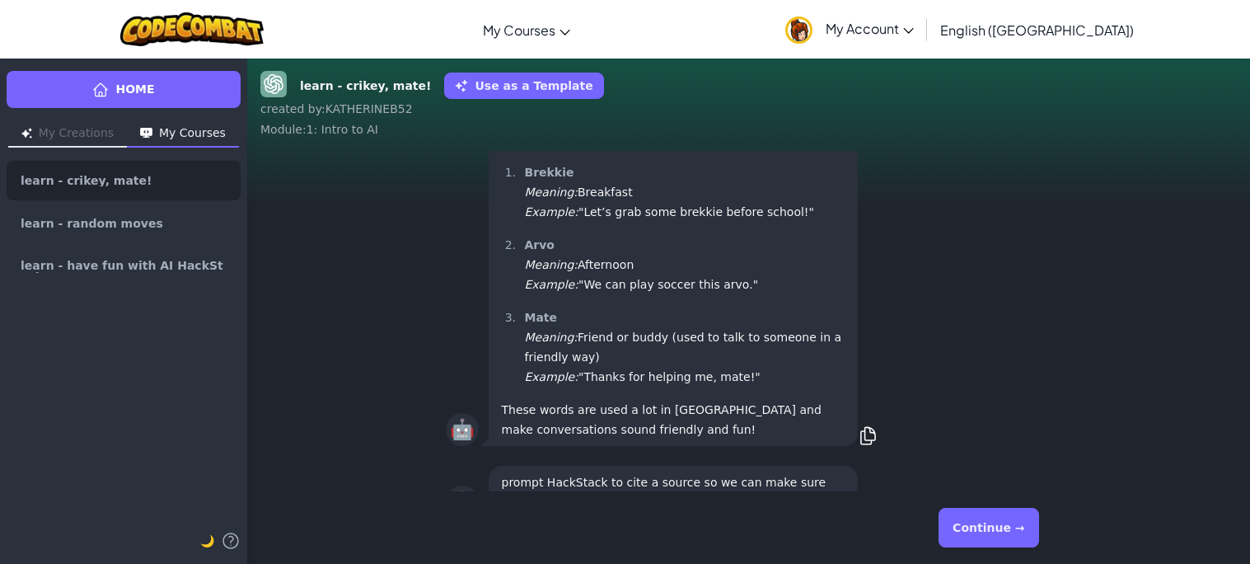
scroll to position [1, 0]
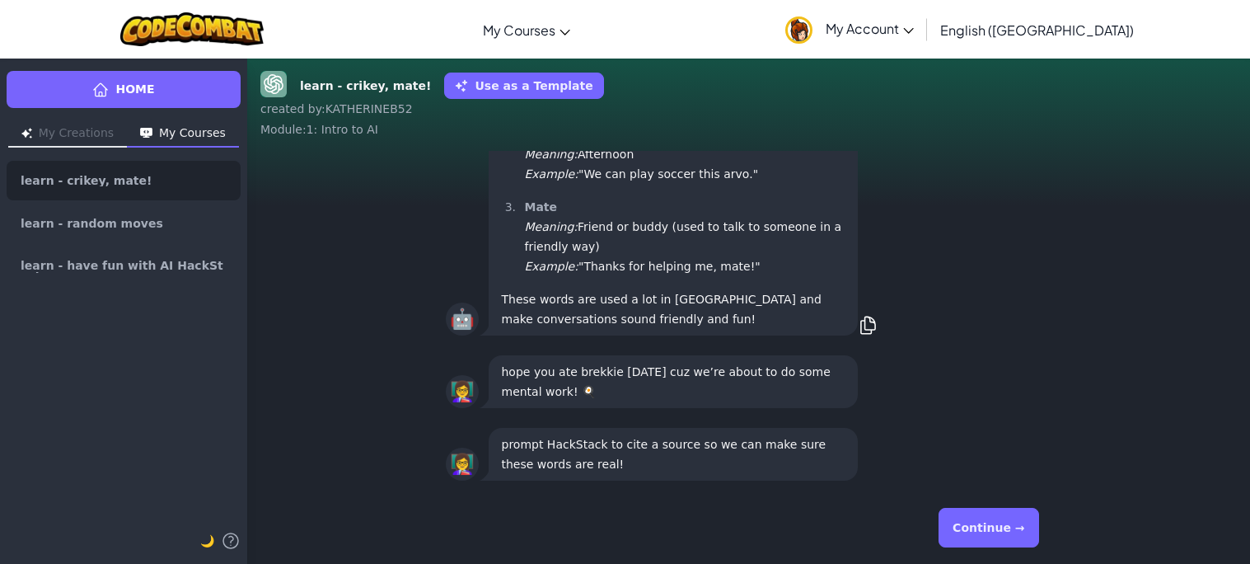
click at [984, 527] on button "Continue →" at bounding box center [988, 528] width 100 height 40
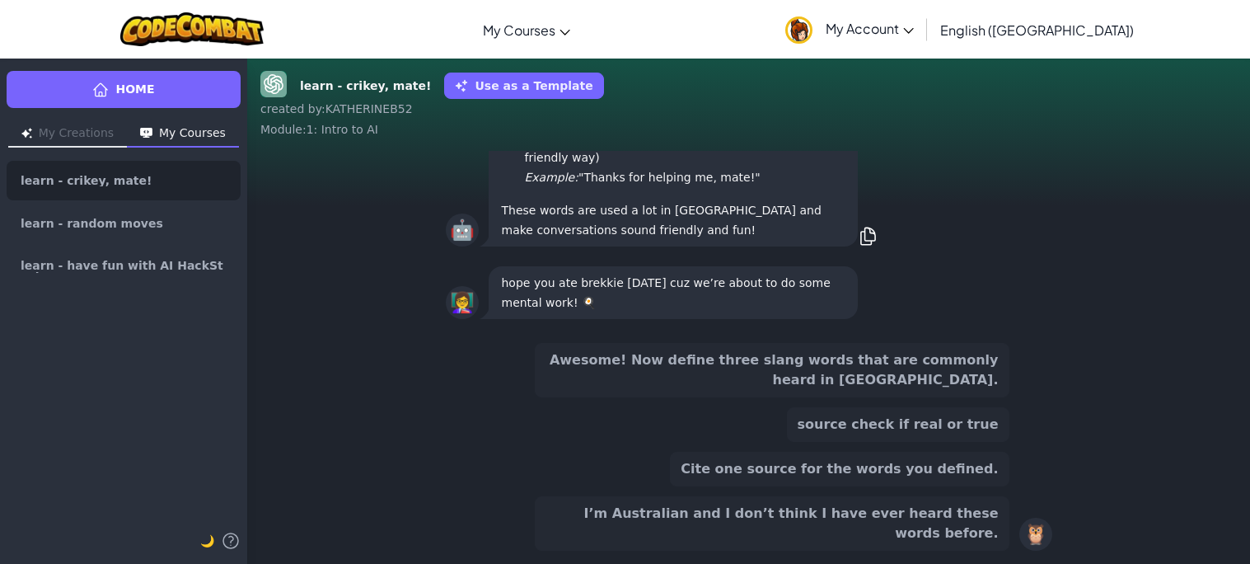
scroll to position [0, 0]
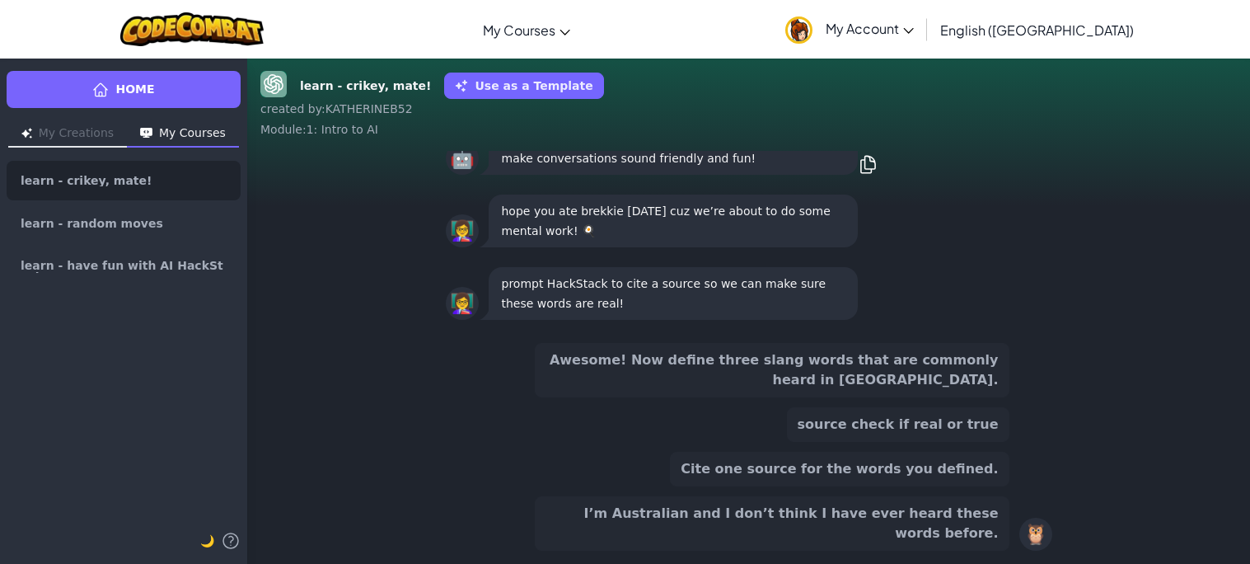
click at [924, 379] on button "Awesome! Now define three slang words that are commonly heard in [GEOGRAPHIC_DA…" at bounding box center [772, 370] width 475 height 54
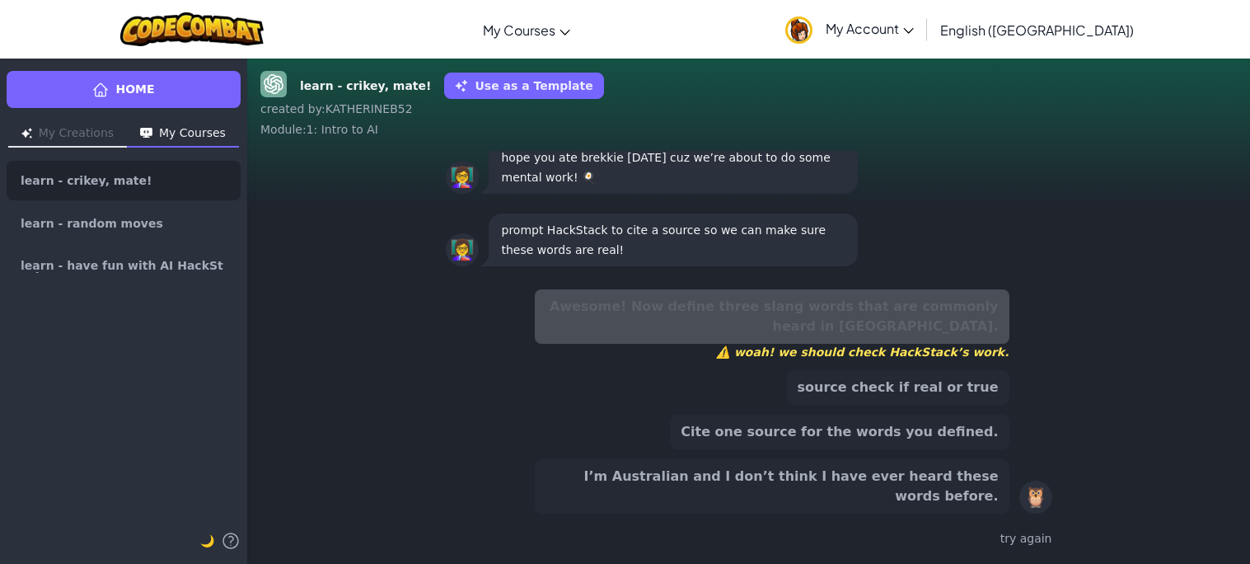
click at [892, 445] on button "Cite one source for the words you defined." at bounding box center [839, 431] width 339 height 35
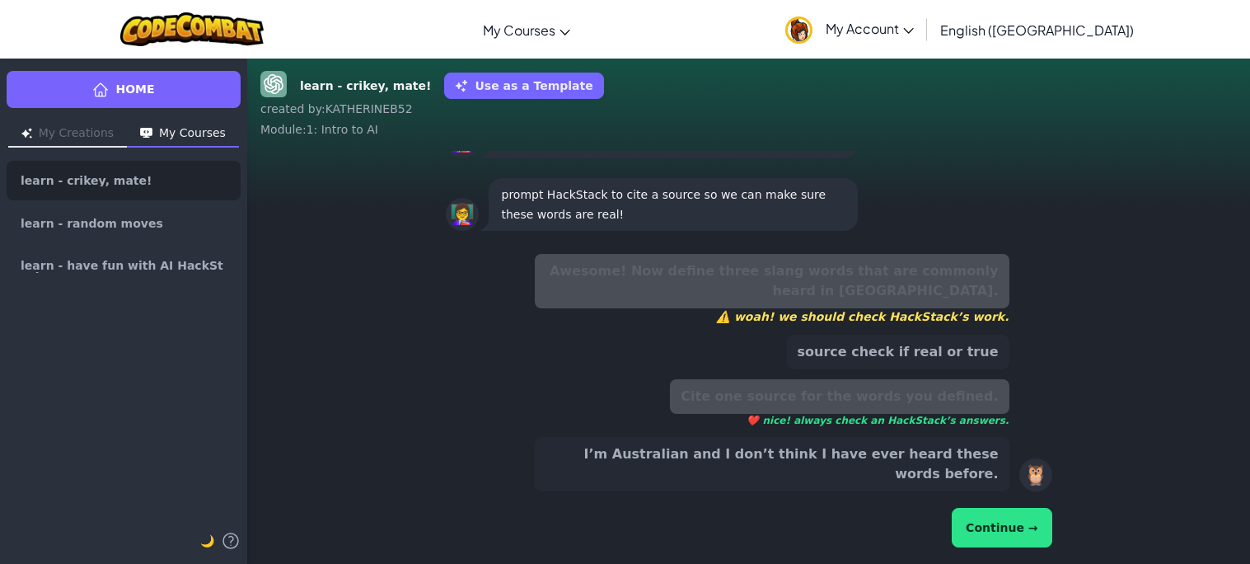
click at [966, 515] on button "Continue →" at bounding box center [1002, 528] width 100 height 40
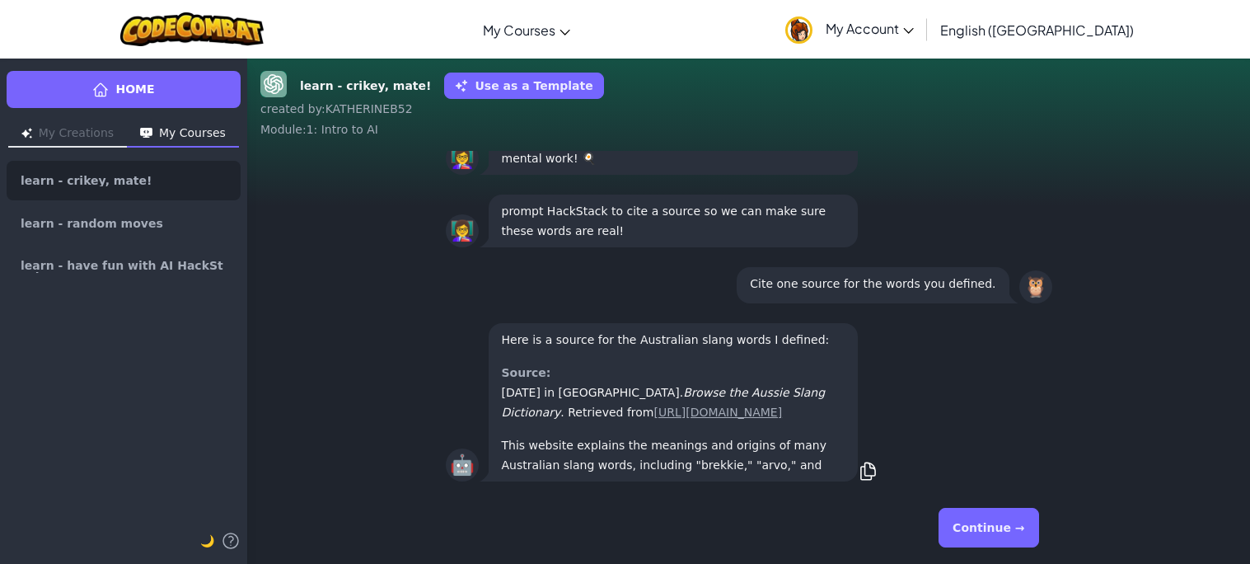
click at [966, 515] on button "Continue →" at bounding box center [988, 528] width 100 height 40
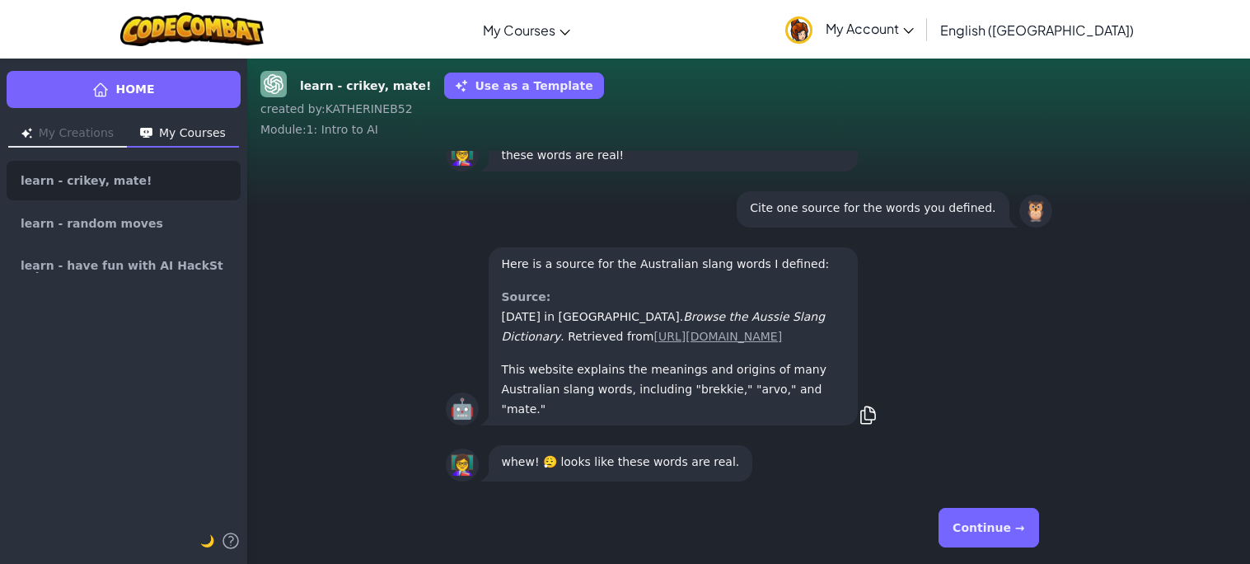
click at [966, 515] on button "Continue →" at bounding box center [988, 528] width 100 height 40
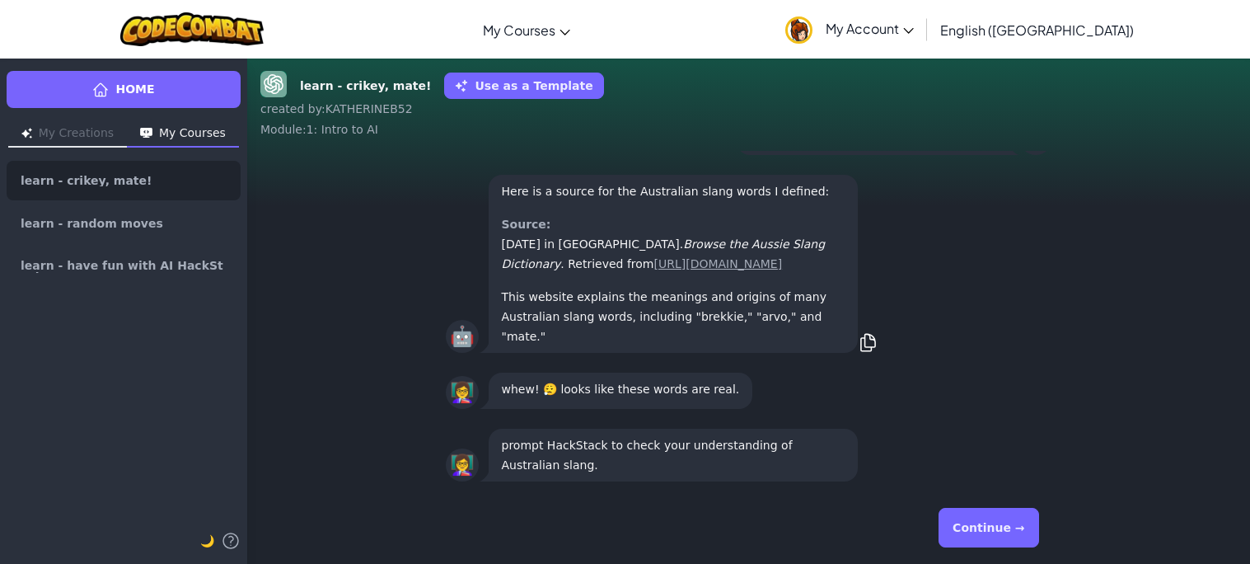
click at [966, 515] on button "Continue →" at bounding box center [988, 528] width 100 height 40
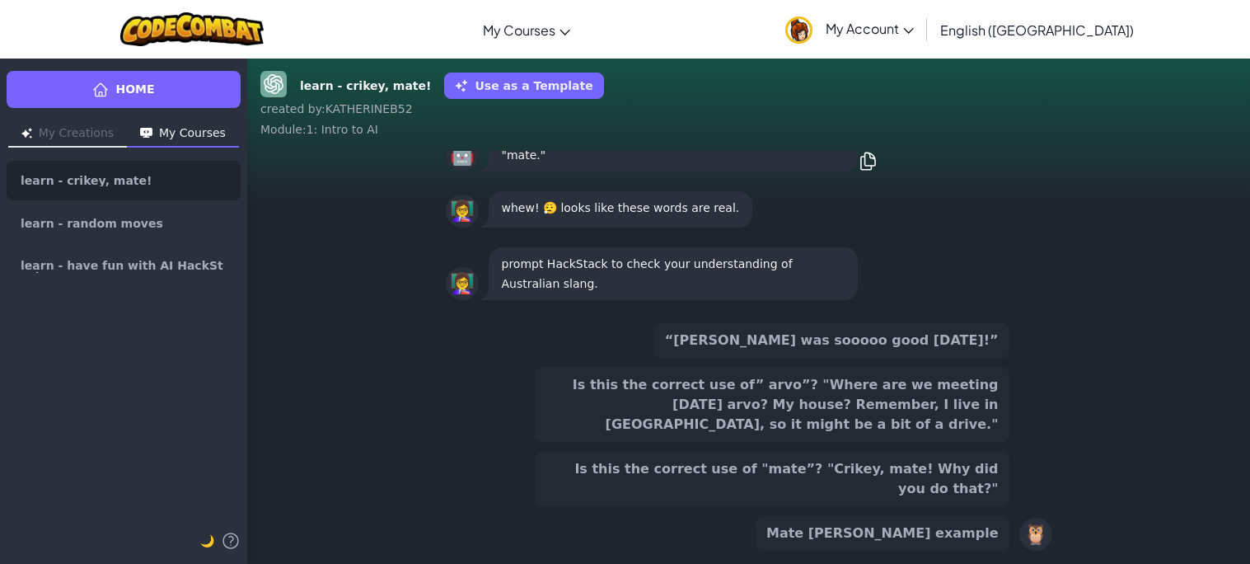
click at [966, 516] on button "Mate [PERSON_NAME] example" at bounding box center [883, 533] width 254 height 35
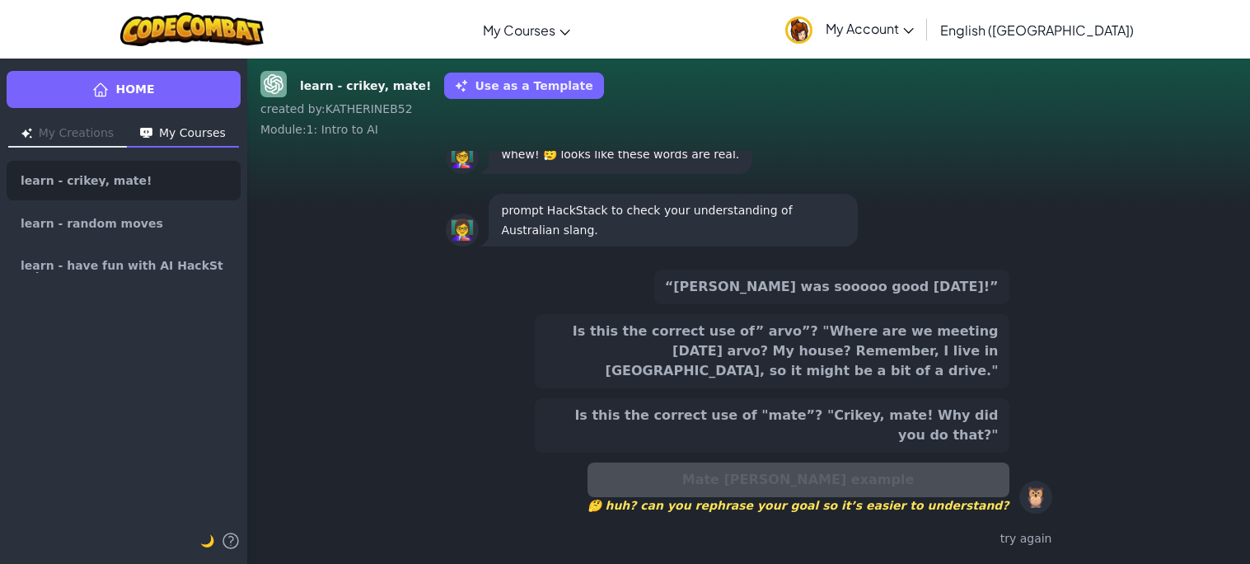
click at [473, 94] on button "Use as a Template" at bounding box center [523, 86] width 159 height 26
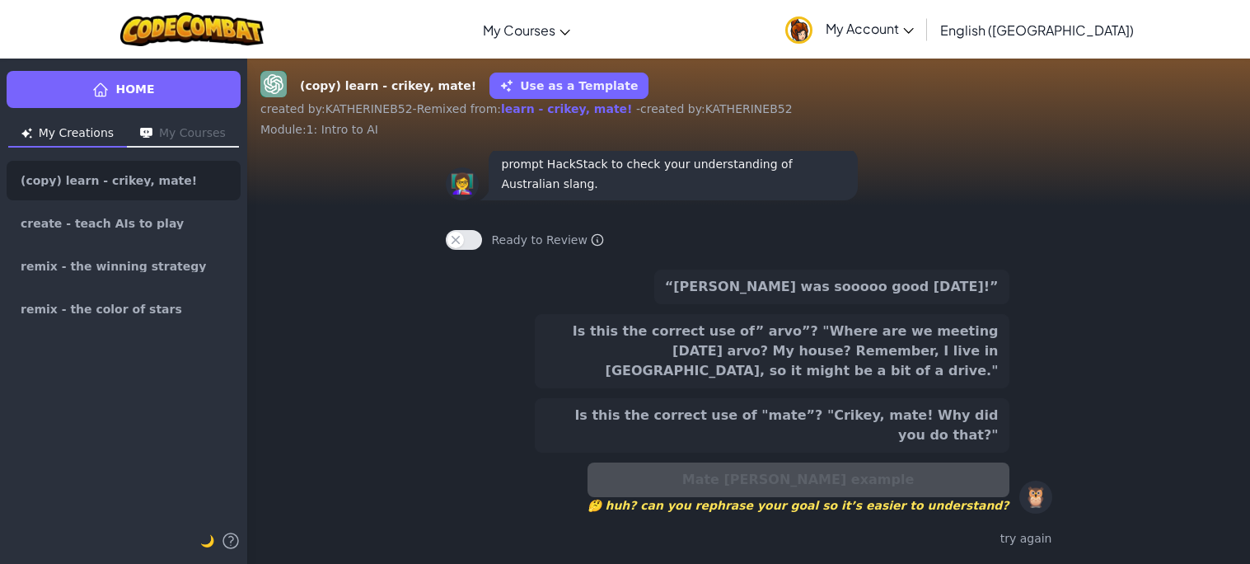
click at [719, 380] on button "Is this the correct use of” arvo”? "Where are we meeting [DATE] arvo? My house?…" at bounding box center [772, 351] width 475 height 74
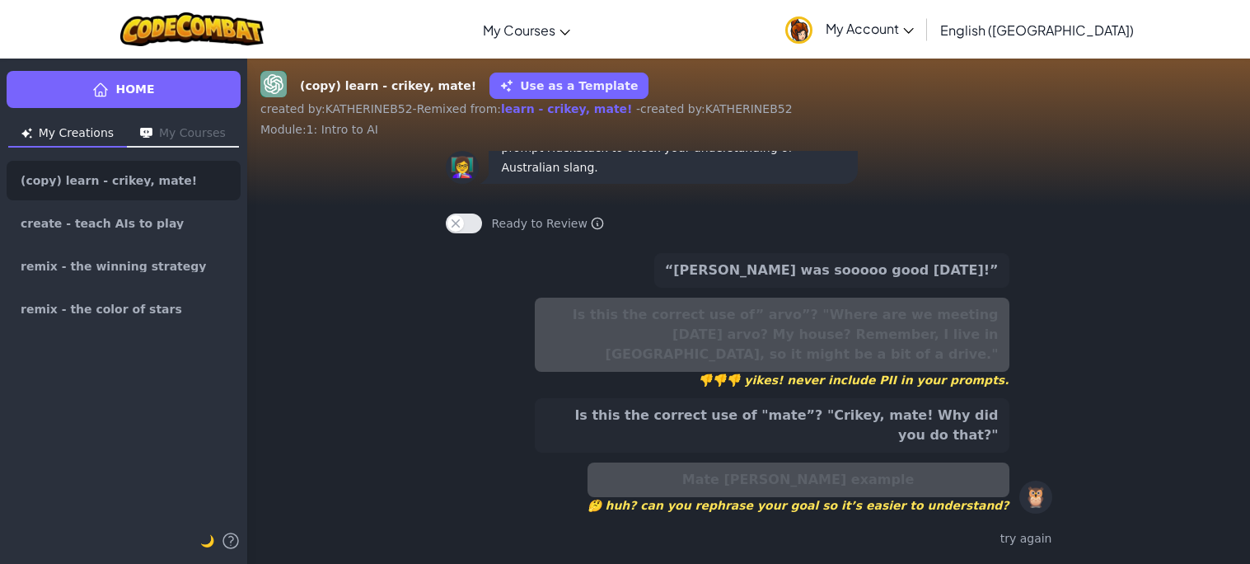
click at [778, 426] on button "Is this the correct use of "mate”? "Crikey, mate! Why did you do that?"" at bounding box center [772, 425] width 475 height 54
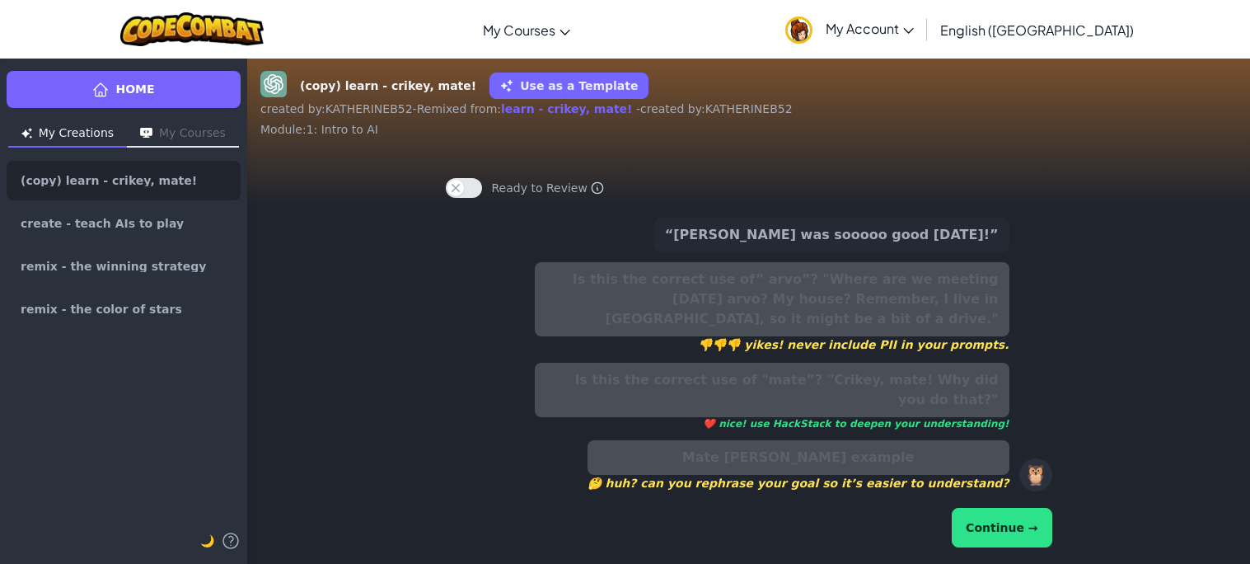
click at [984, 532] on button "Continue →" at bounding box center [1002, 528] width 100 height 40
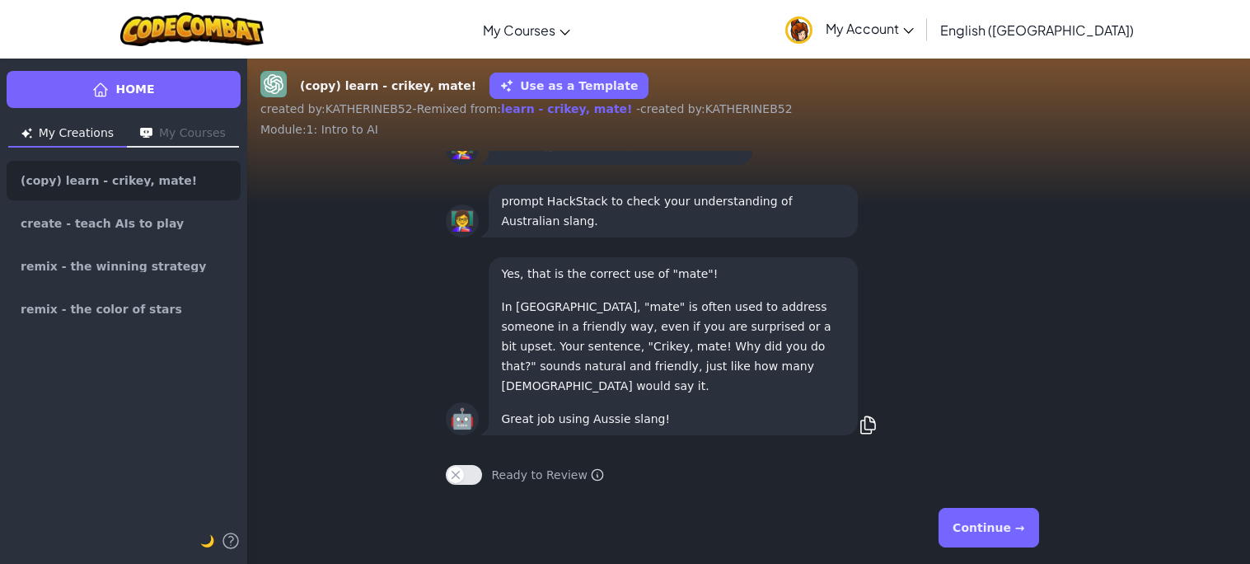
click at [984, 532] on button "Continue →" at bounding box center [988, 528] width 100 height 40
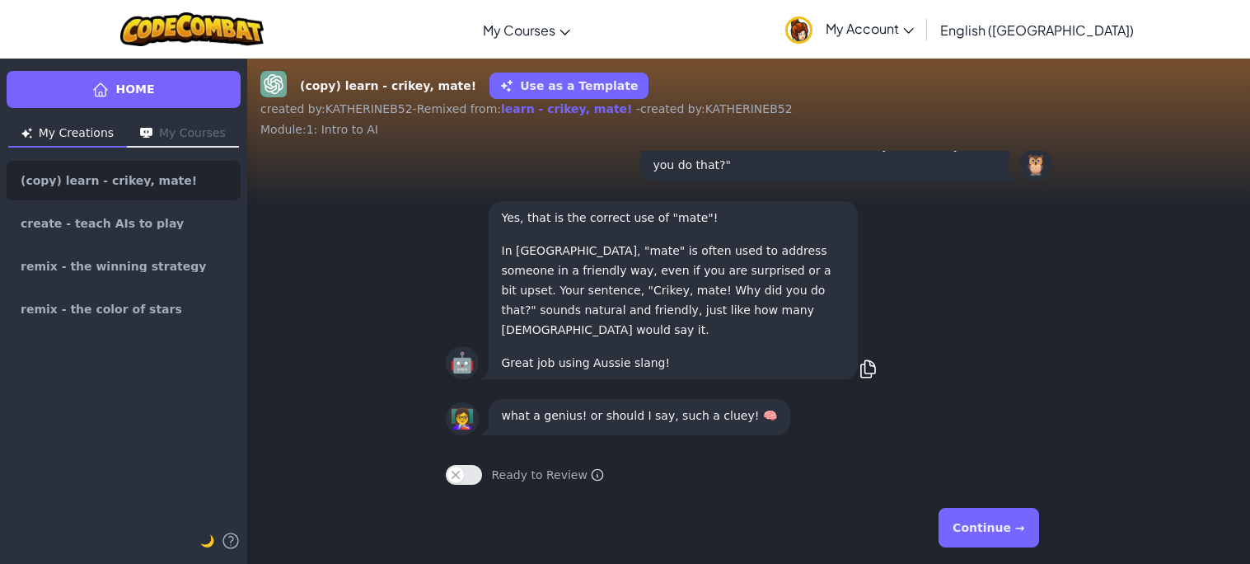
click at [984, 532] on button "Continue →" at bounding box center [988, 528] width 100 height 40
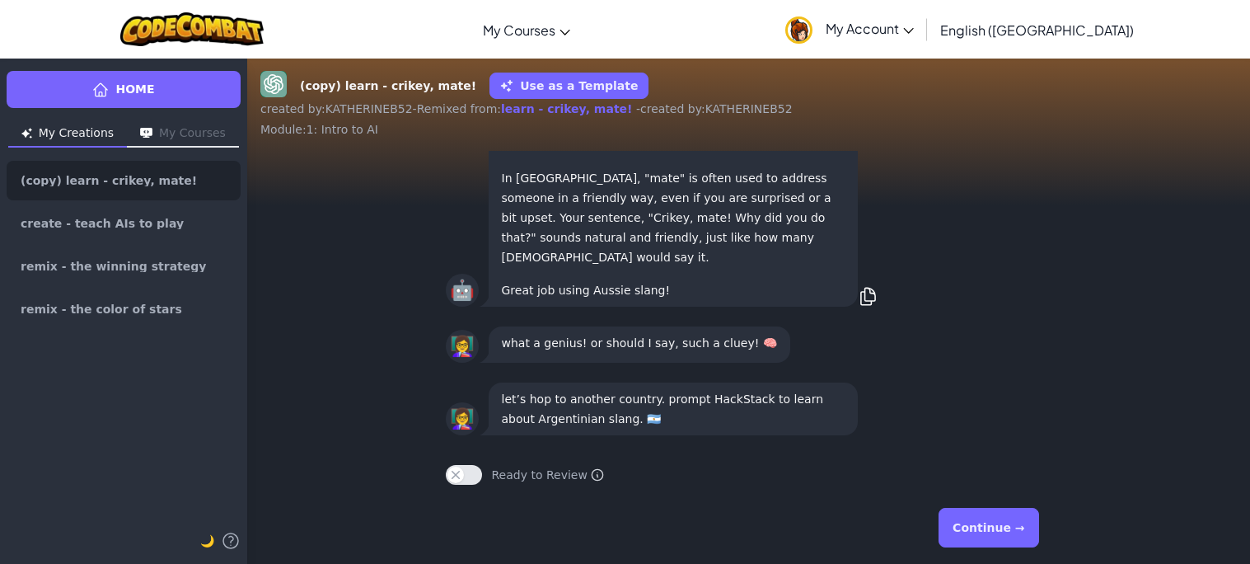
click at [161, 130] on button "My Courses" at bounding box center [183, 134] width 112 height 26
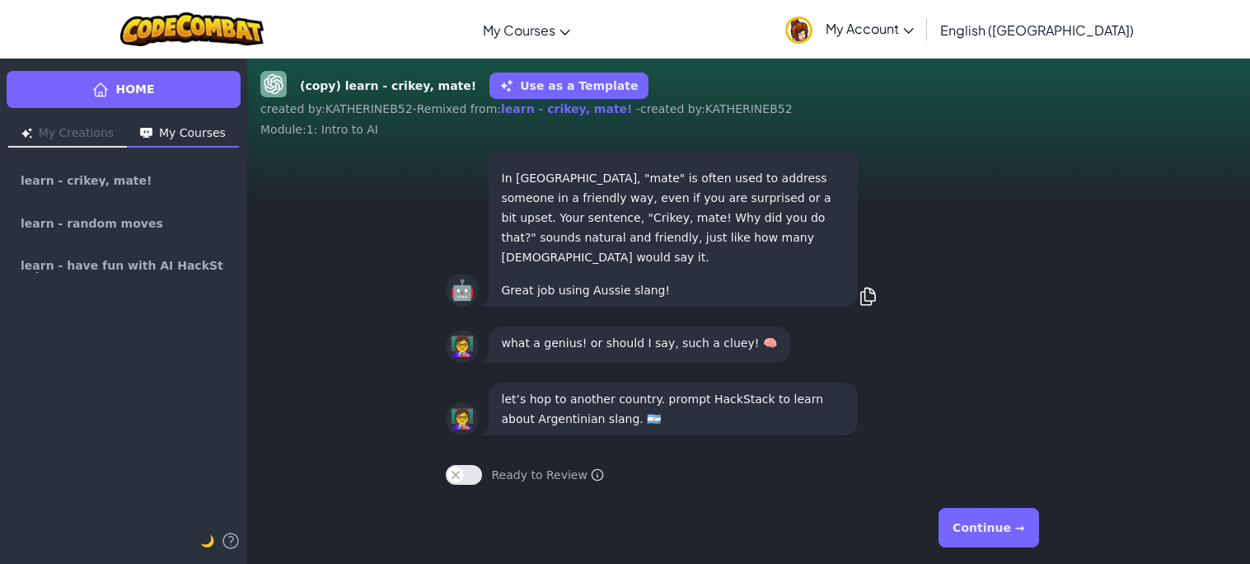
click at [994, 531] on button "Continue →" at bounding box center [988, 528] width 100 height 40
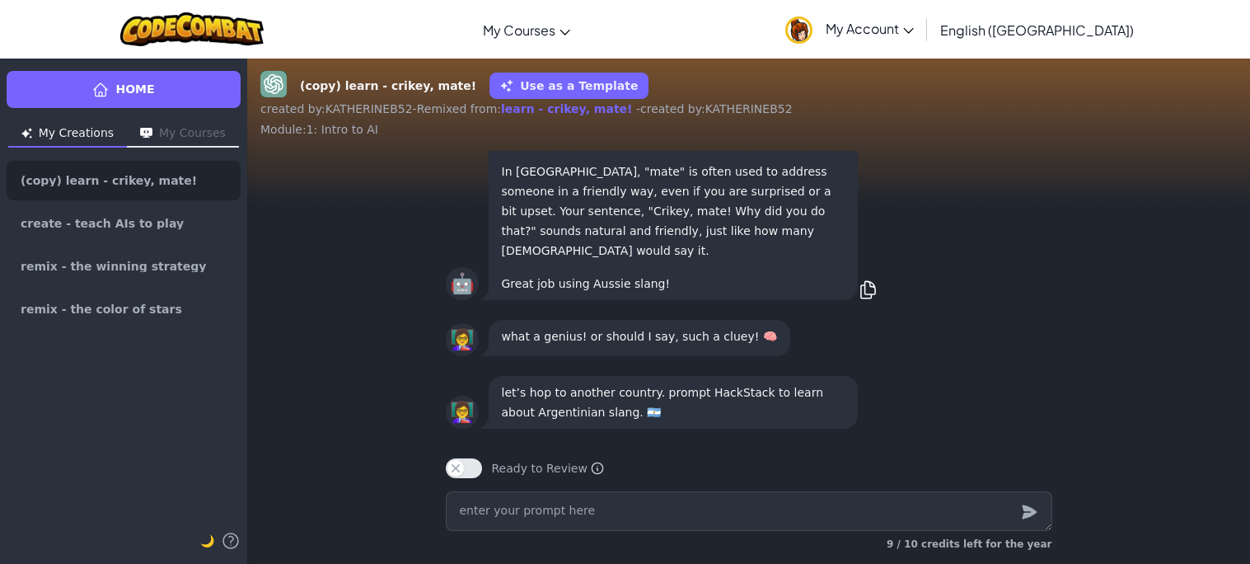
click at [220, 126] on button "My Courses" at bounding box center [183, 134] width 112 height 26
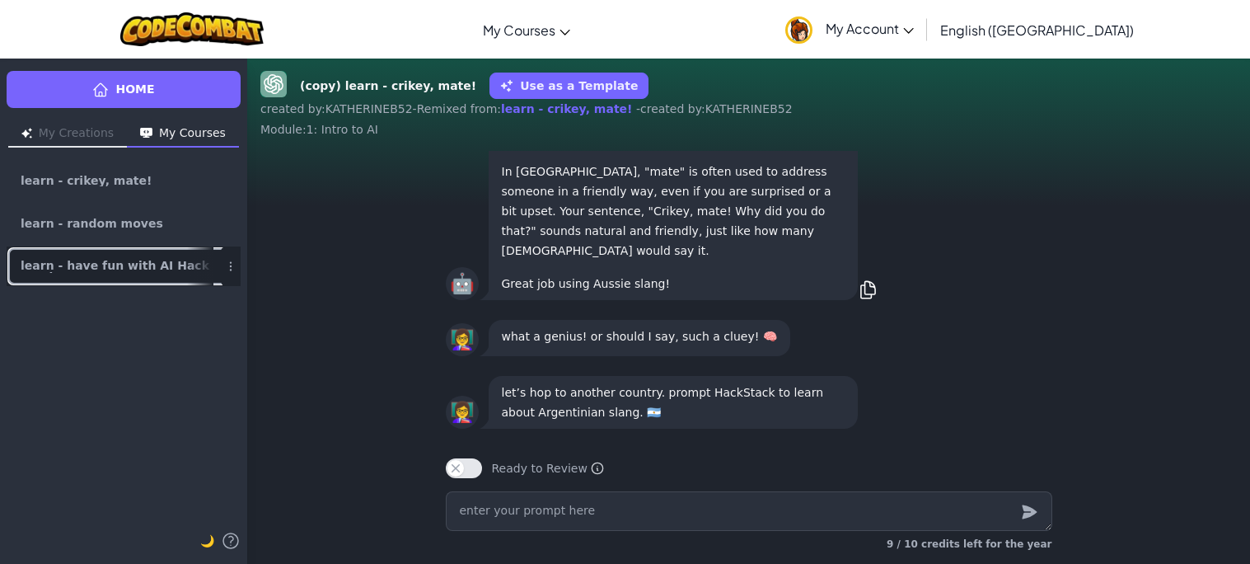
click at [143, 250] on link "learn - have fun with AI HackStack" at bounding box center [124, 266] width 234 height 40
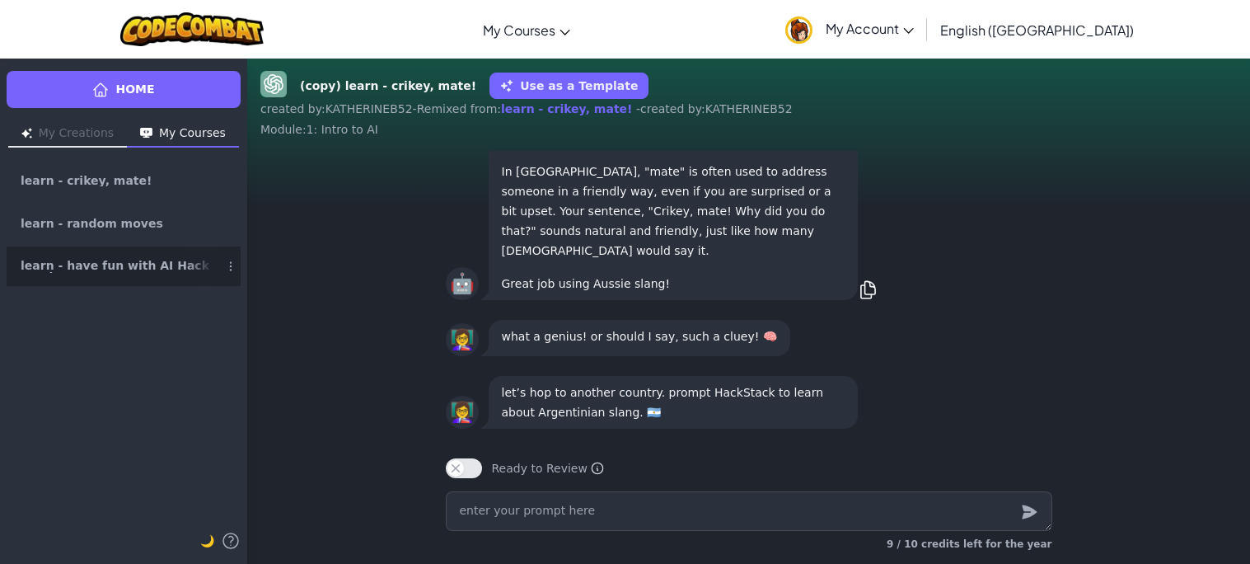
type textarea "x"
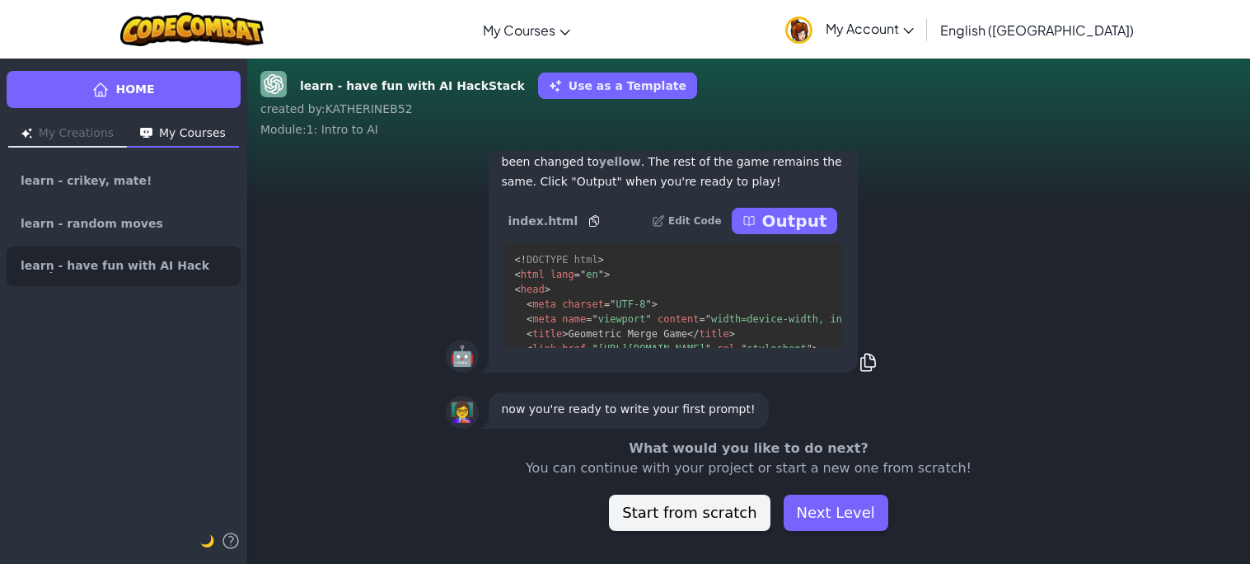
scroll to position [1, 0]
click at [383, 447] on div "What would you like to do next? You can continue with your project or start a n…" at bounding box center [748, 484] width 1003 height 92
click at [803, 213] on p "Output" at bounding box center [794, 220] width 65 height 23
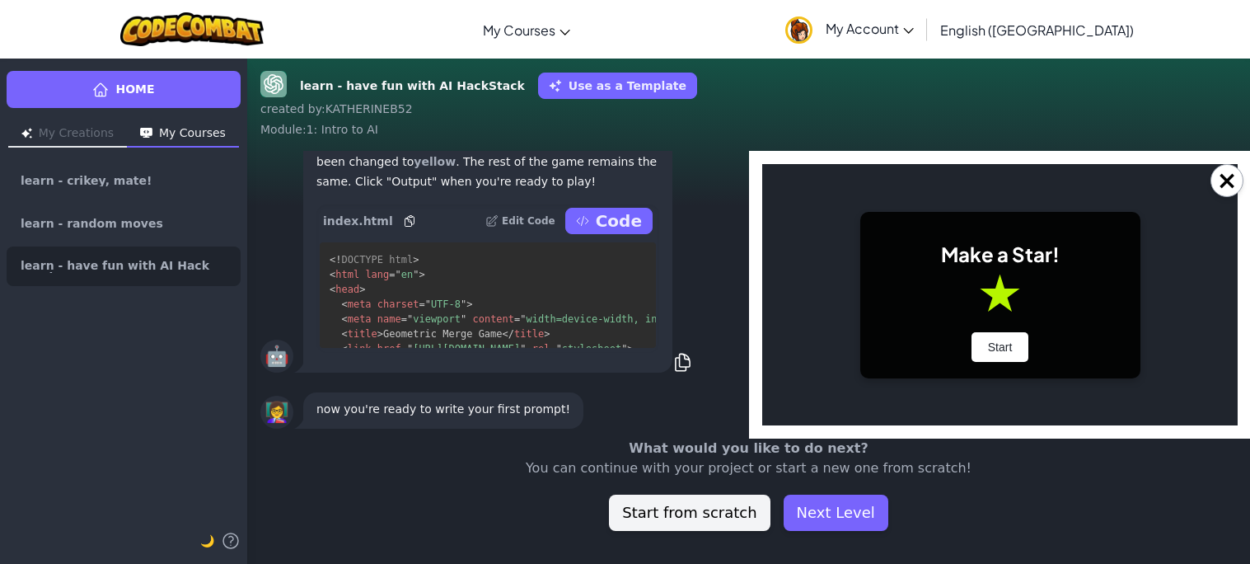
scroll to position [0, 0]
click at [983, 349] on button "Start" at bounding box center [1000, 347] width 58 height 30
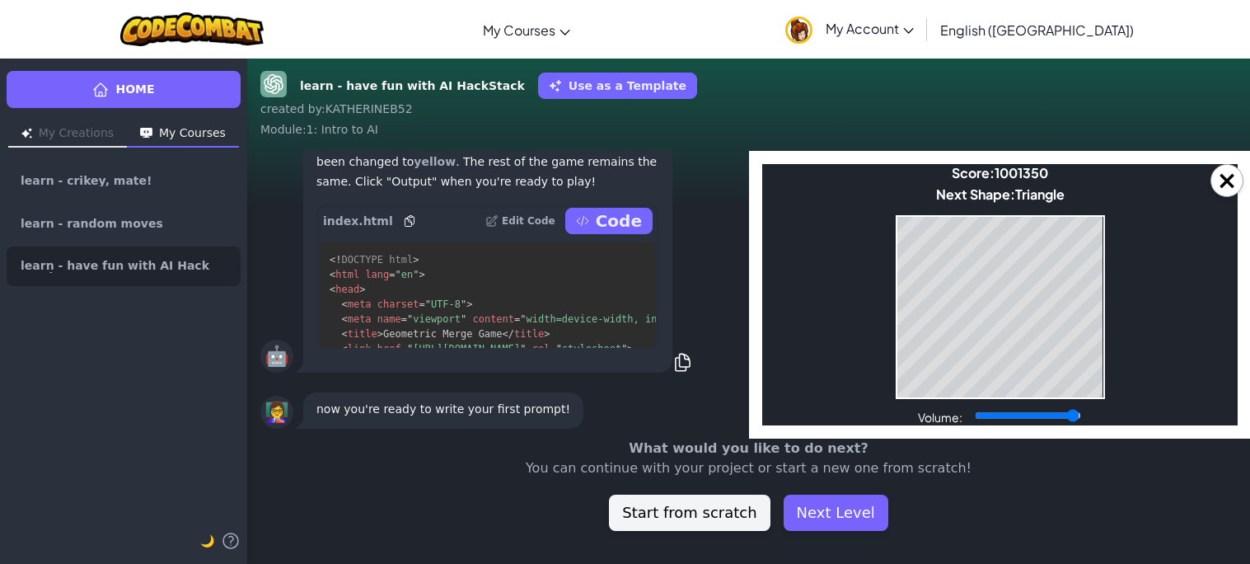
drag, startPoint x: 1018, startPoint y: 416, endPoint x: 1071, endPoint y: 419, distance: 53.6
click at [1071, 419] on input "Volume:" at bounding box center [1027, 415] width 106 height 13
drag, startPoint x: 1071, startPoint y: 419, endPoint x: 1121, endPoint y: 417, distance: 50.3
click at [1080, 417] on input "Volume:" at bounding box center [1027, 415] width 106 height 13
drag, startPoint x: 1074, startPoint y: 419, endPoint x: 1129, endPoint y: 442, distance: 59.1
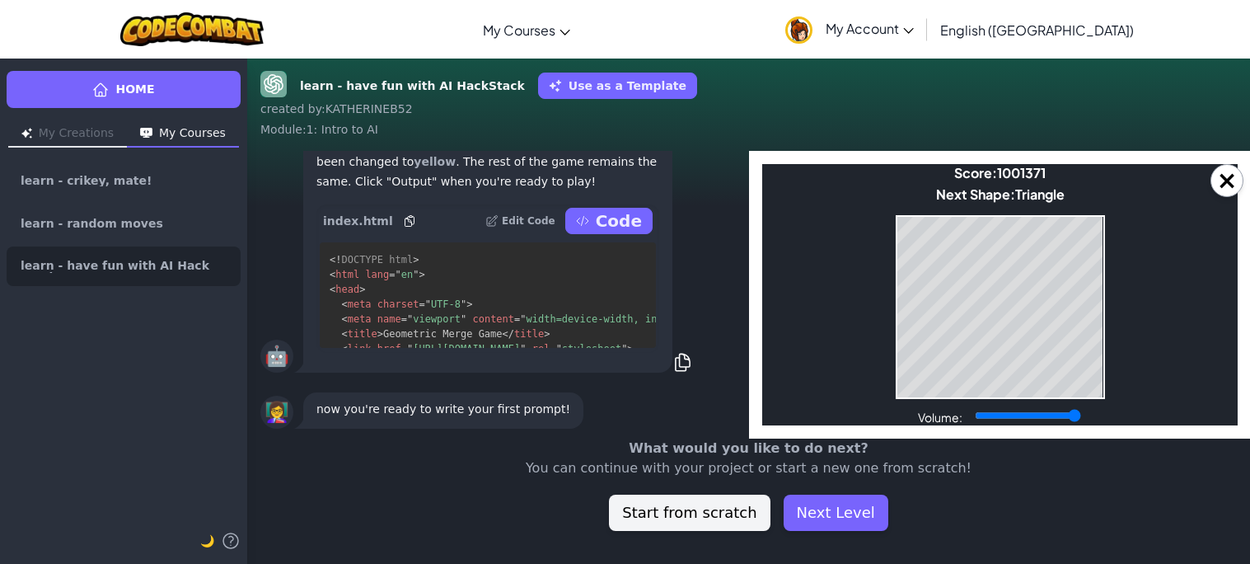
click at [1080, 422] on input "Volume:" at bounding box center [1027, 415] width 106 height 13
click at [1016, 403] on body "Make a Star! Start Score: 1001371 Next Shape: Triangle Game Over Your stack rea…" at bounding box center [998, 294] width 475 height 261
click at [1072, 417] on input "Volume:" at bounding box center [1027, 415] width 106 height 13
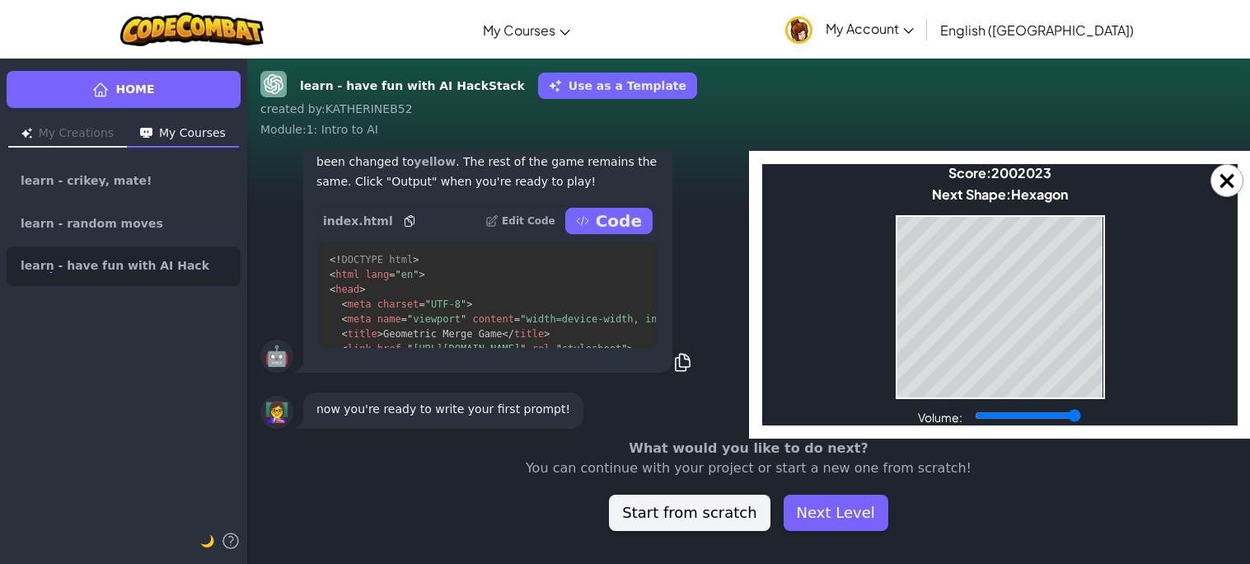
click at [1072, 417] on input "Volume:" at bounding box center [1027, 415] width 106 height 13
drag, startPoint x: 1072, startPoint y: 417, endPoint x: 894, endPoint y: 427, distance: 178.2
click at [974, 422] on input "Volume:" at bounding box center [1027, 415] width 106 height 13
drag, startPoint x: 980, startPoint y: 415, endPoint x: 991, endPoint y: 417, distance: 11.7
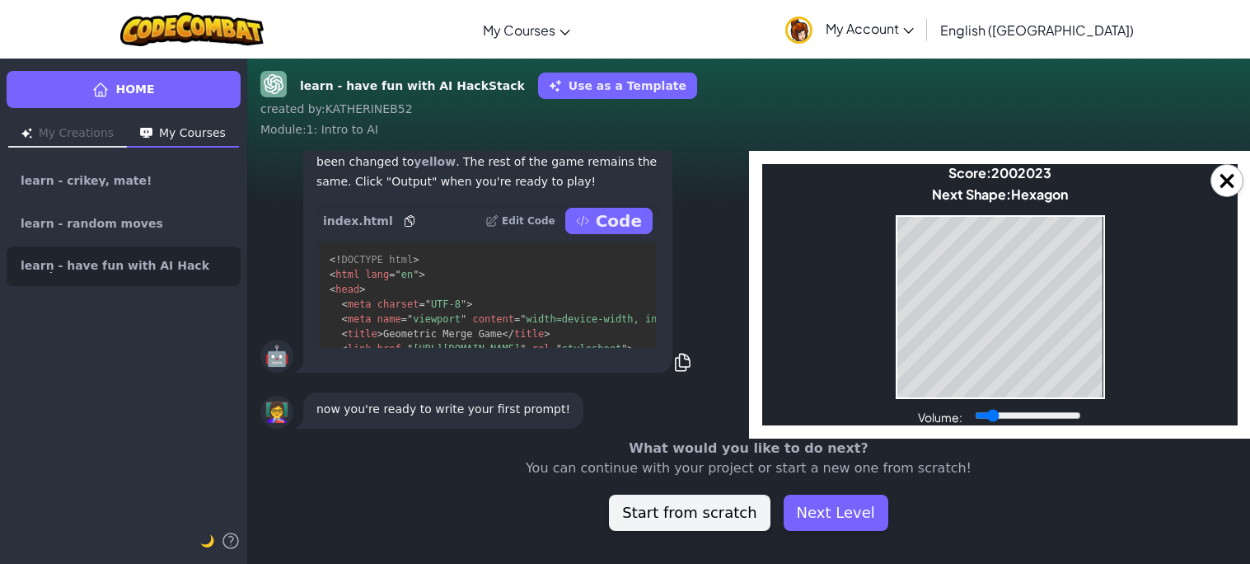
click at [991, 417] on input "Volume:" at bounding box center [1027, 415] width 106 height 13
drag, startPoint x: 999, startPoint y: 414, endPoint x: 1017, endPoint y: 416, distance: 17.5
click at [1017, 416] on input "Volume:" at bounding box center [1027, 415] width 106 height 13
drag, startPoint x: 1016, startPoint y: 414, endPoint x: 1223, endPoint y: 412, distance: 207.6
click at [1080, 412] on input "Volume:" at bounding box center [1027, 415] width 106 height 13
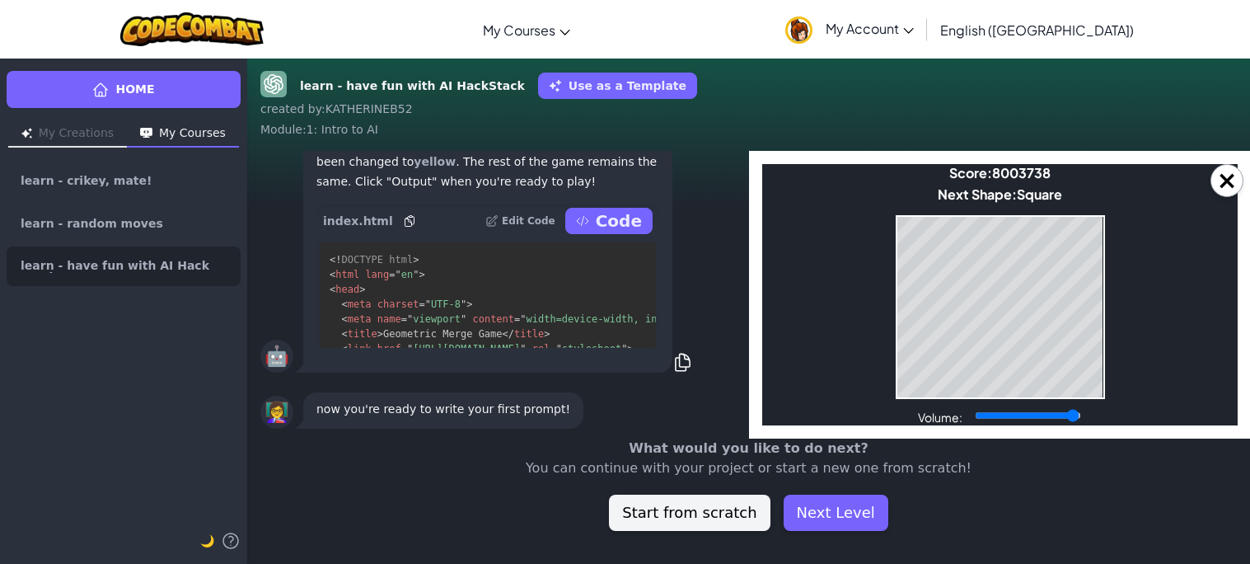
type input "1"
drag, startPoint x: 1055, startPoint y: 417, endPoint x: 1088, endPoint y: 422, distance: 33.3
click at [1080, 422] on input "Volume:" at bounding box center [1027, 415] width 106 height 13
click at [1034, 199] on span "Triangle" at bounding box center [1038, 193] width 49 height 17
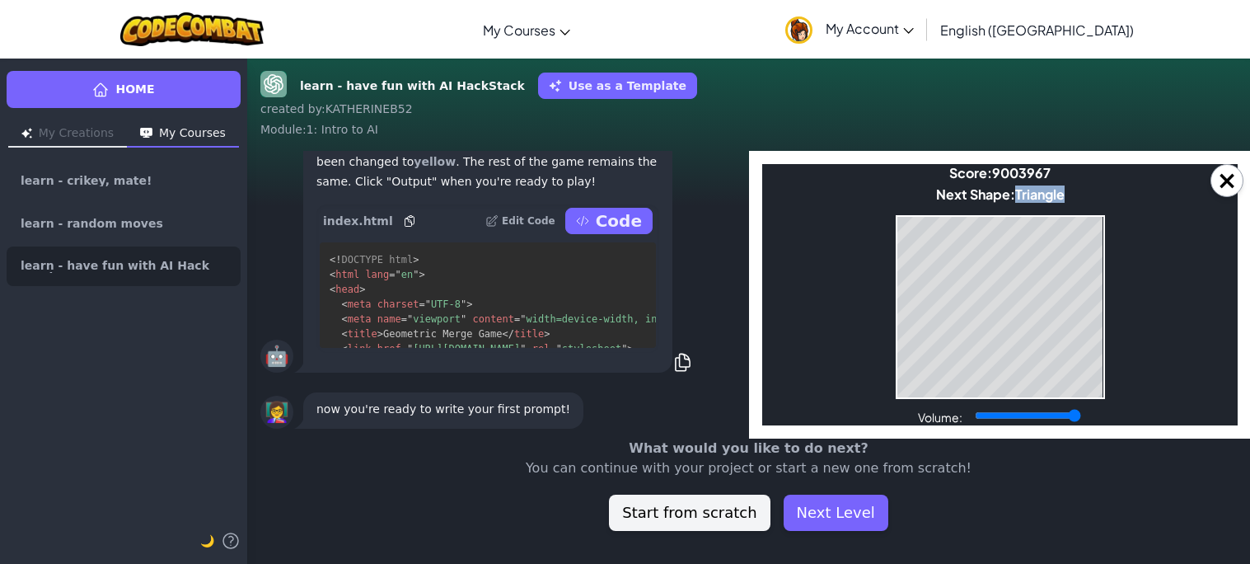
click at [1034, 199] on span "Triangle" at bounding box center [1038, 193] width 49 height 17
